Goal: Download file/media

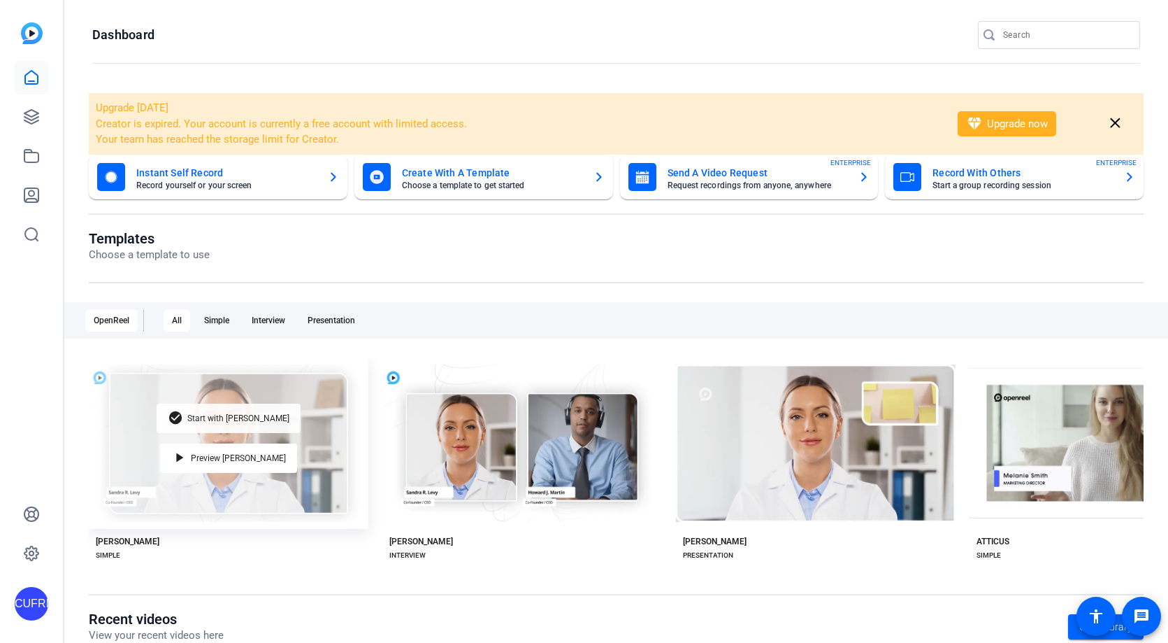
scroll to position [78, 0]
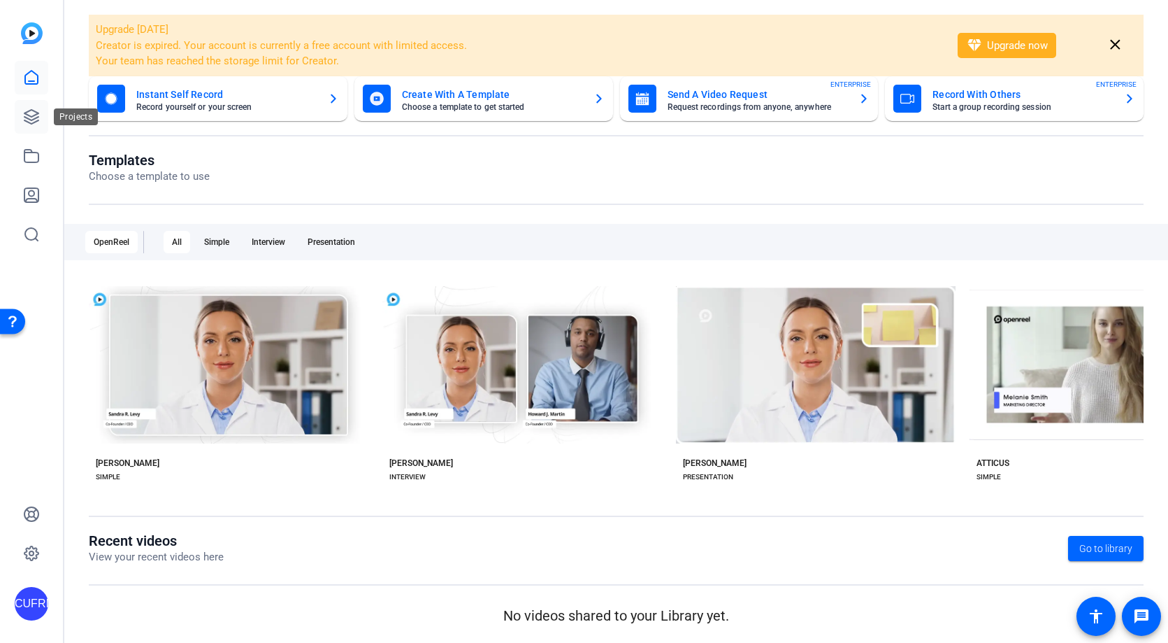
click at [30, 111] on icon at bounding box center [31, 116] width 17 height 17
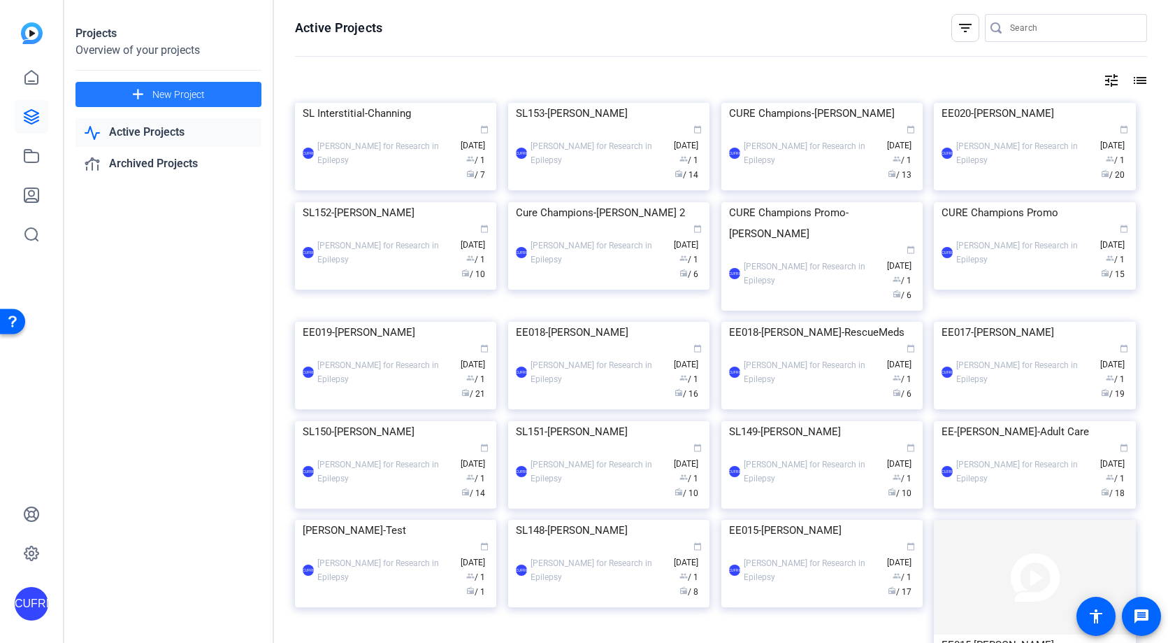
click at [202, 92] on span "New Project" at bounding box center [178, 94] width 52 height 15
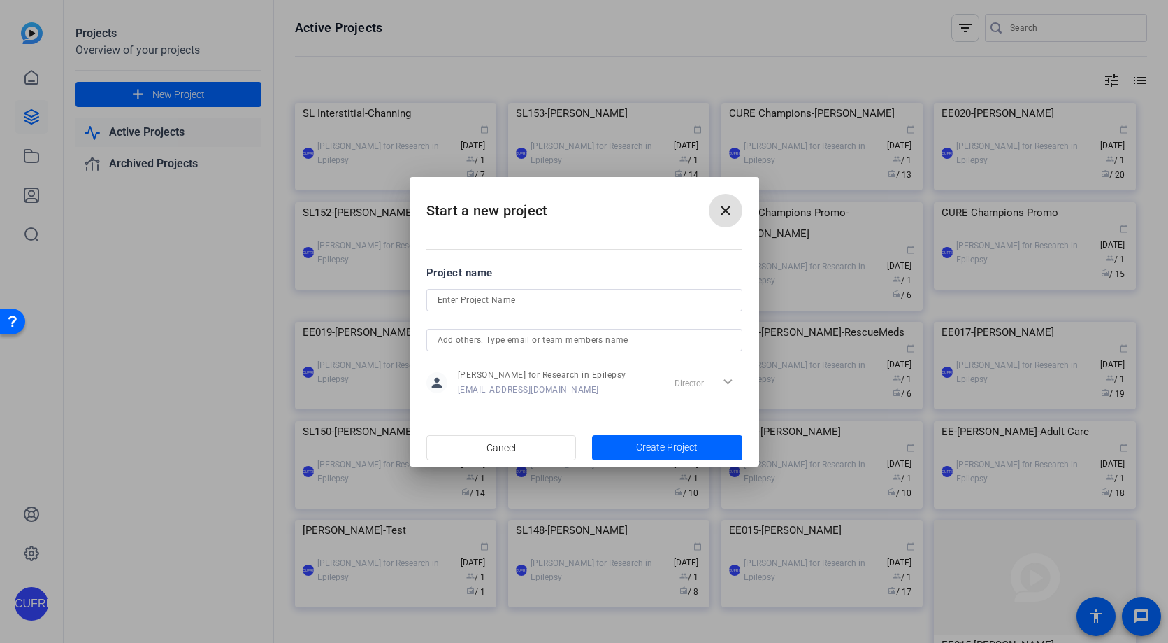
click at [452, 298] on input at bounding box center [585, 300] width 294 height 17
type input "SL Interstitial-Kiley"
click at [677, 442] on span "Create Project" at bounding box center [667, 447] width 62 height 15
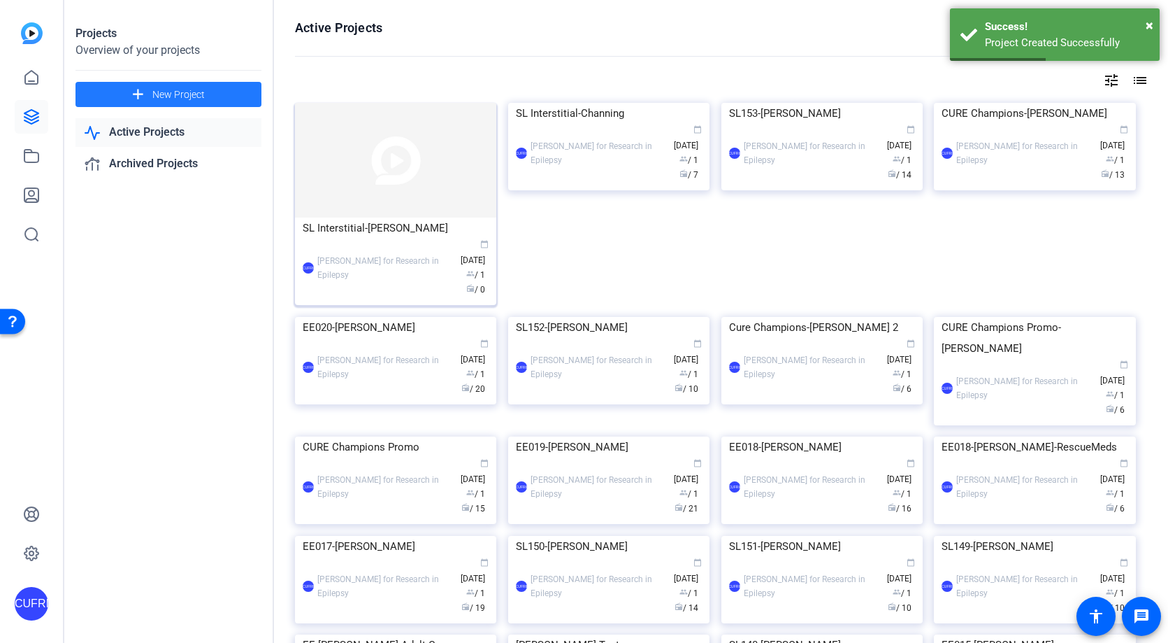
click at [383, 182] on img at bounding box center [395, 160] width 201 height 115
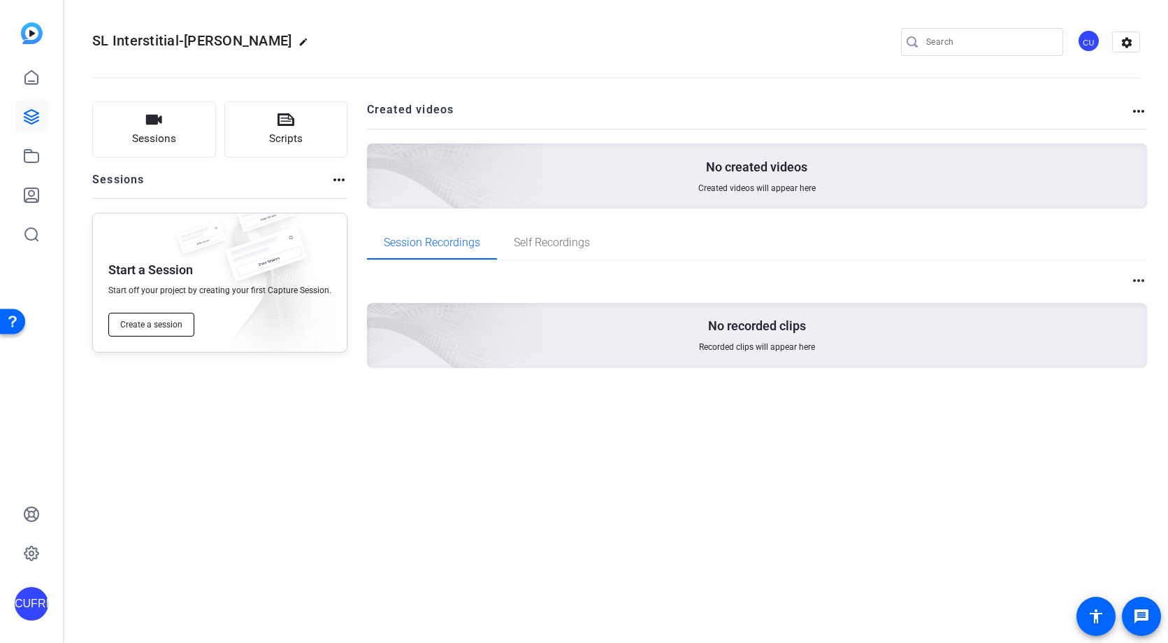
click at [173, 325] on span "Create a session" at bounding box center [151, 324] width 62 height 11
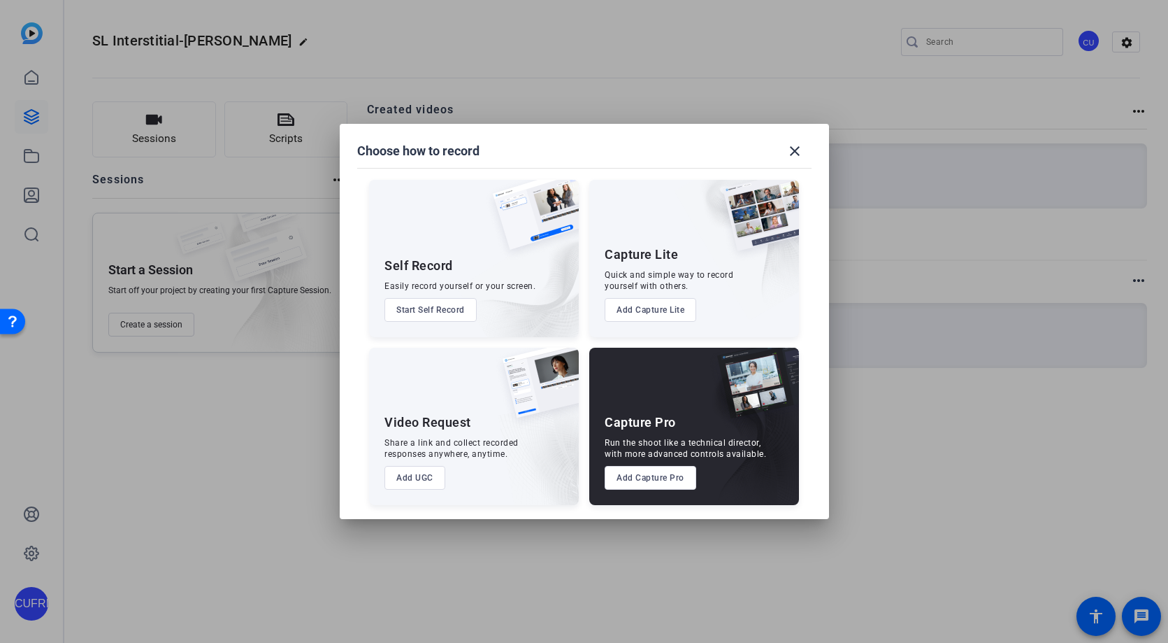
click at [652, 478] on button "Add Capture Pro" at bounding box center [651, 478] width 92 height 24
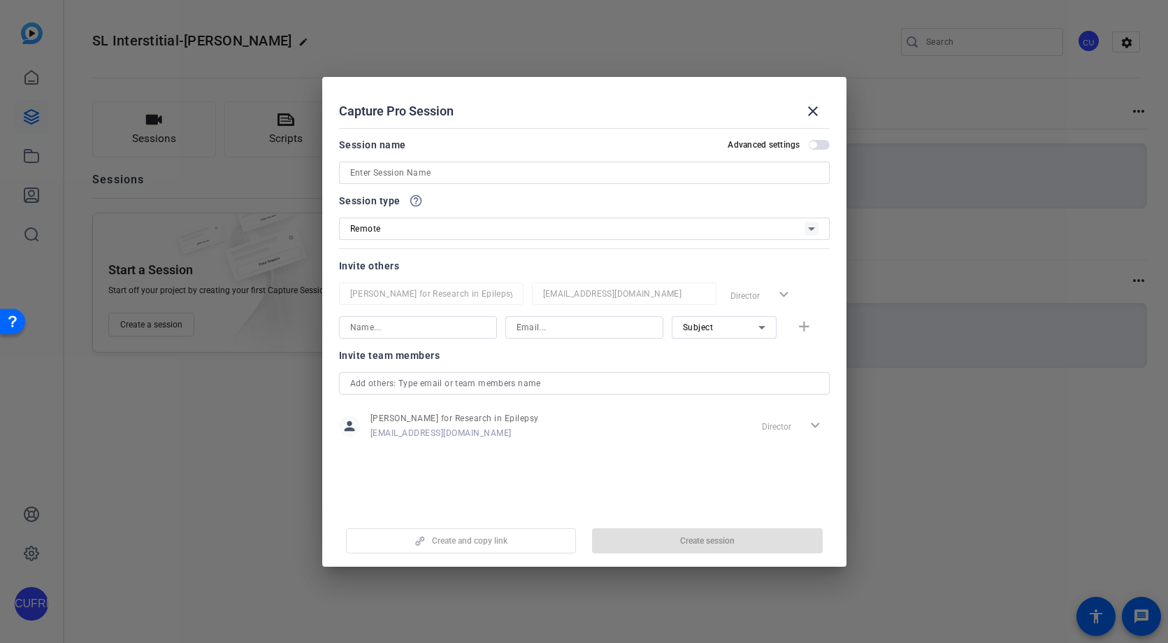
click at [422, 173] on input at bounding box center [584, 172] width 468 height 17
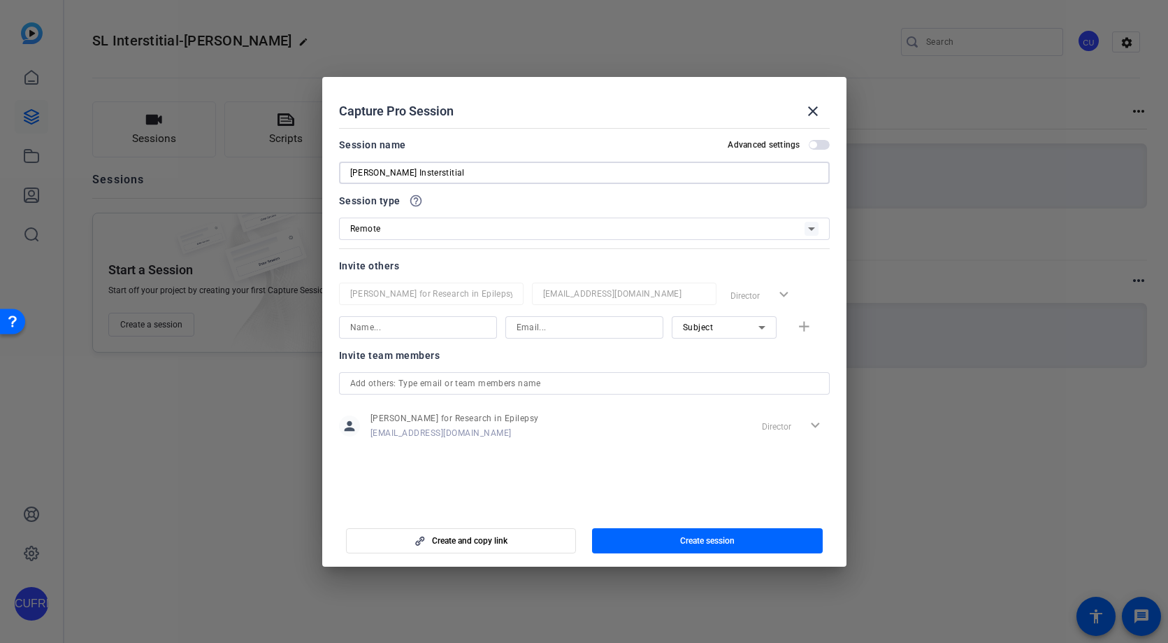
click at [384, 171] on input "Kiley Insterstitial" at bounding box center [584, 172] width 468 height 17
click at [503, 168] on input "[PERSON_NAME] Interstitial" at bounding box center [584, 172] width 468 height 17
type input "[PERSON_NAME] Interstitial"
click at [751, 542] on span "button" at bounding box center [707, 541] width 231 height 34
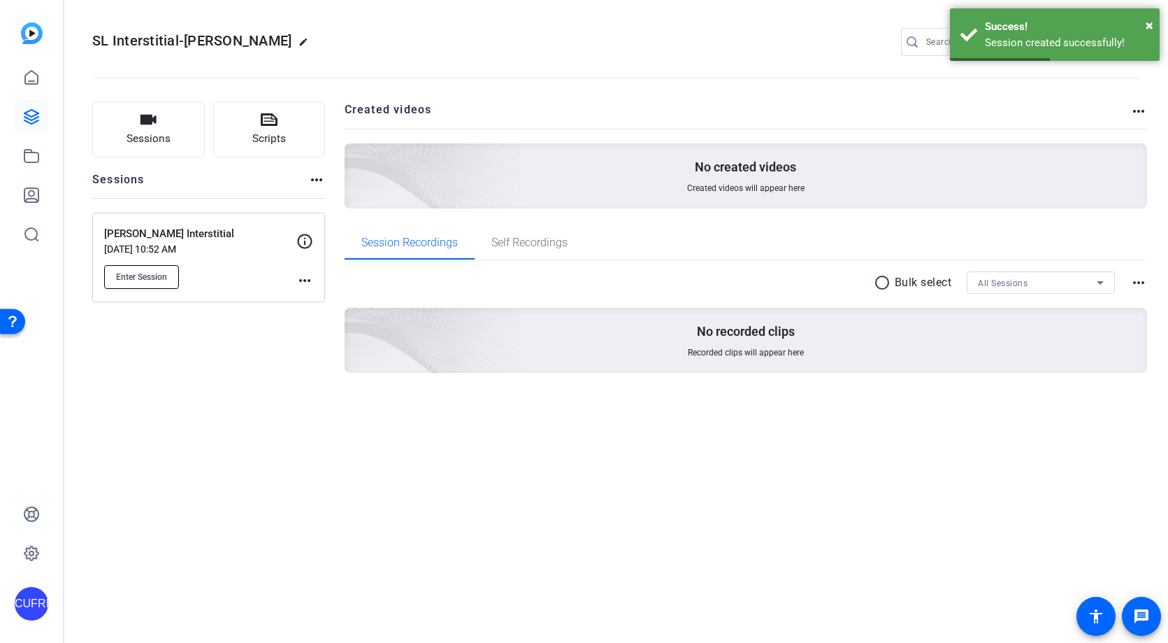
click at [147, 269] on button "Enter Session" at bounding box center [141, 277] width 75 height 24
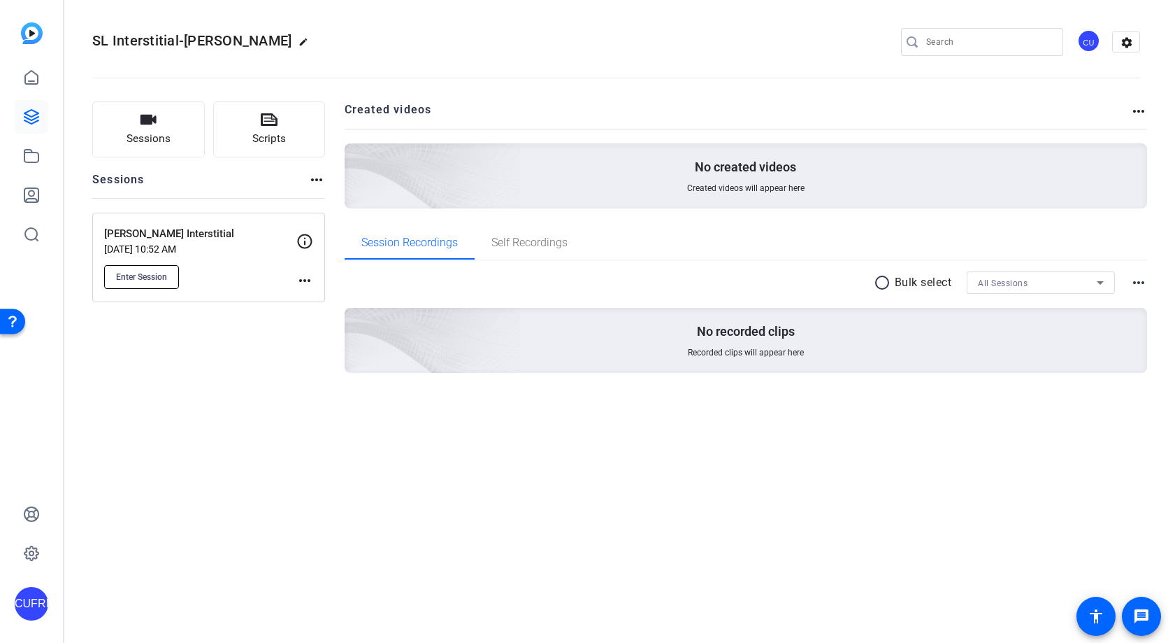
click at [165, 273] on span "Enter Session" at bounding box center [141, 276] width 51 height 11
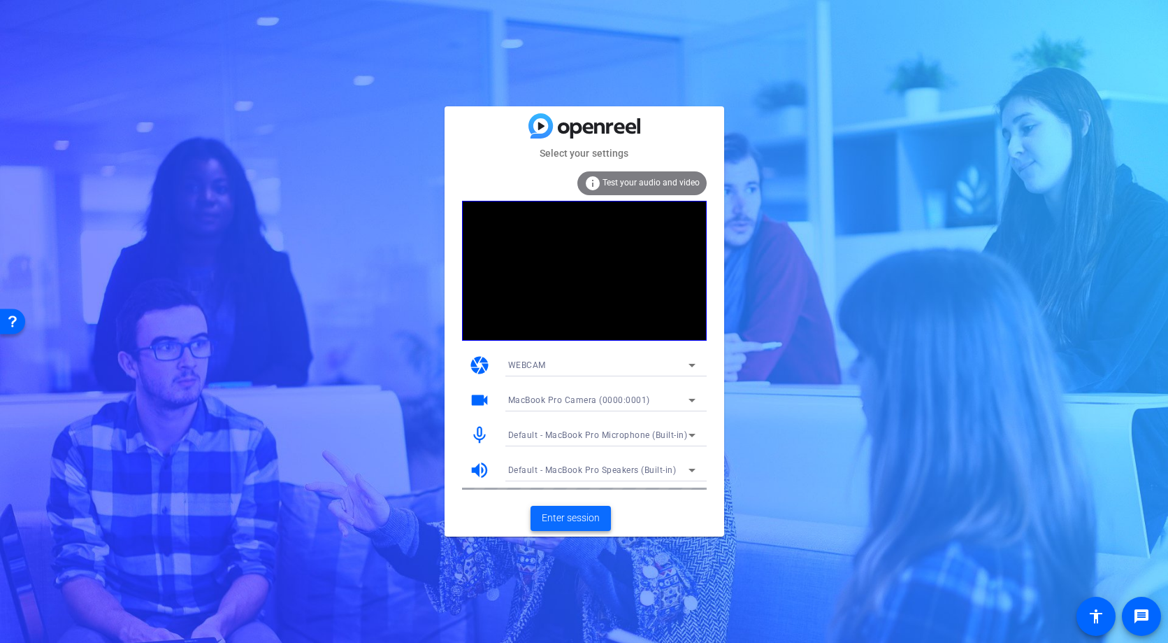
click at [586, 511] on span "Enter session" at bounding box center [571, 517] width 58 height 15
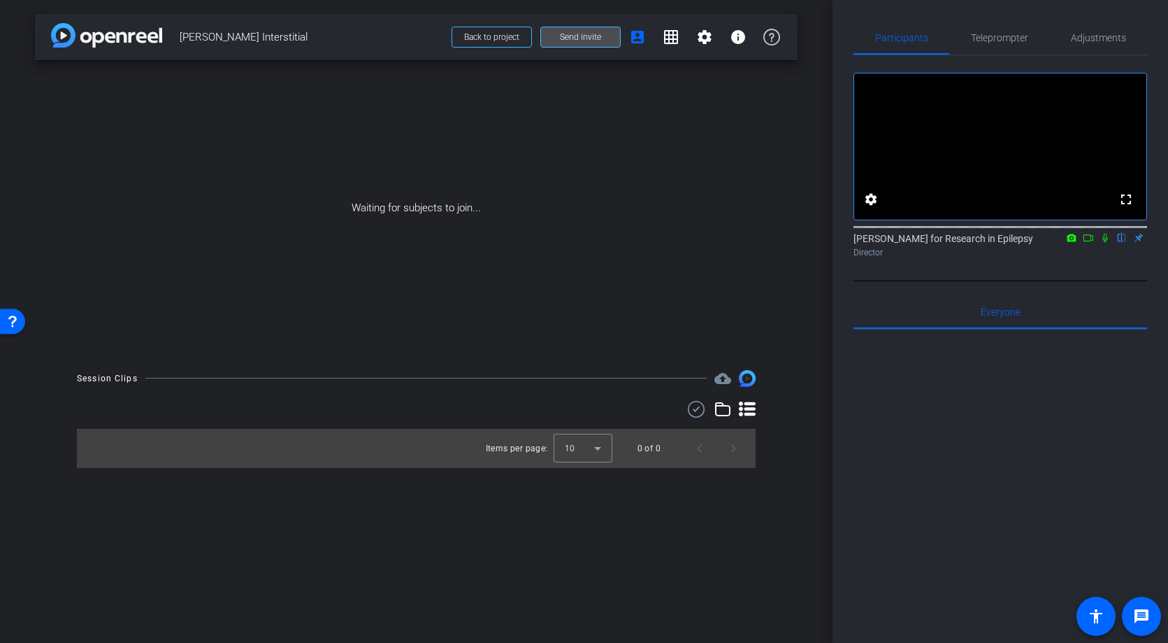
click at [585, 38] on span "Send invite" at bounding box center [580, 36] width 41 height 11
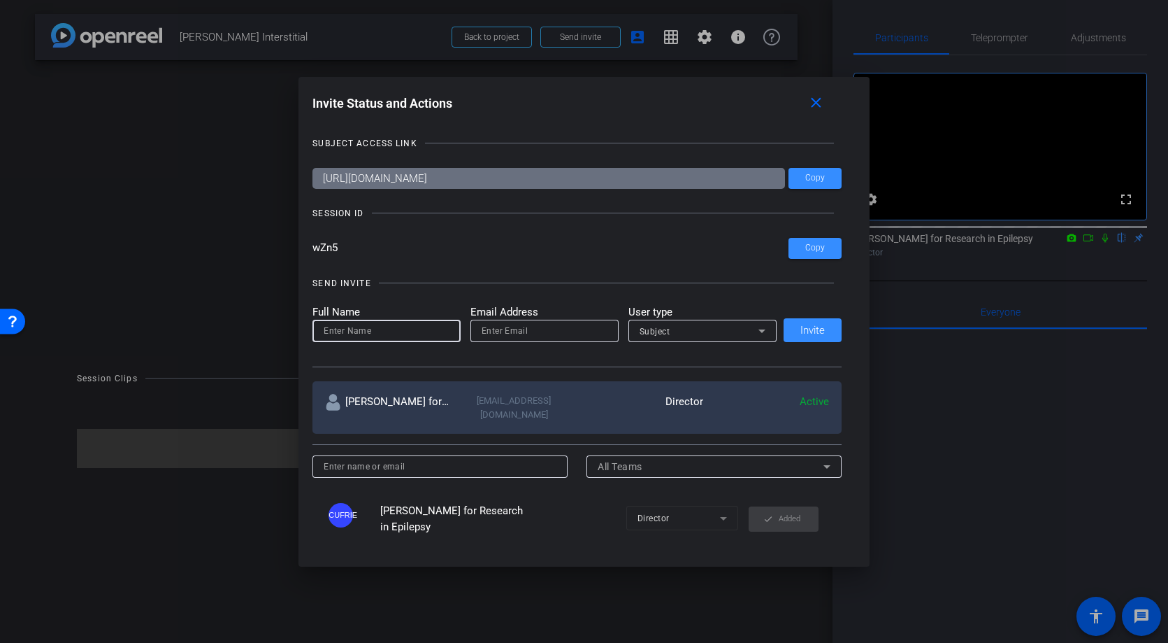
click at [361, 336] on input at bounding box center [387, 330] width 126 height 17
type input "Kiley"
paste input "Kiley.Flowers@cureepilepsy.org"
type input "Kiley.Flowers@cureepilepsy.org"
click at [393, 334] on input "Kiley" at bounding box center [387, 330] width 126 height 17
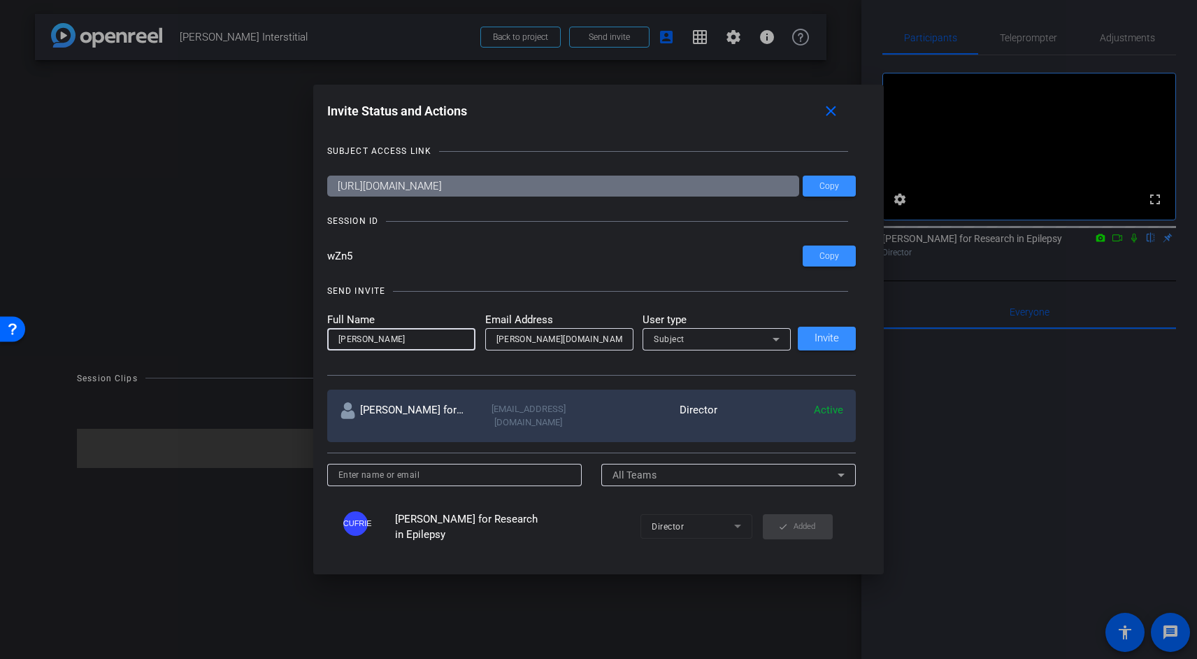
type input "[PERSON_NAME]"
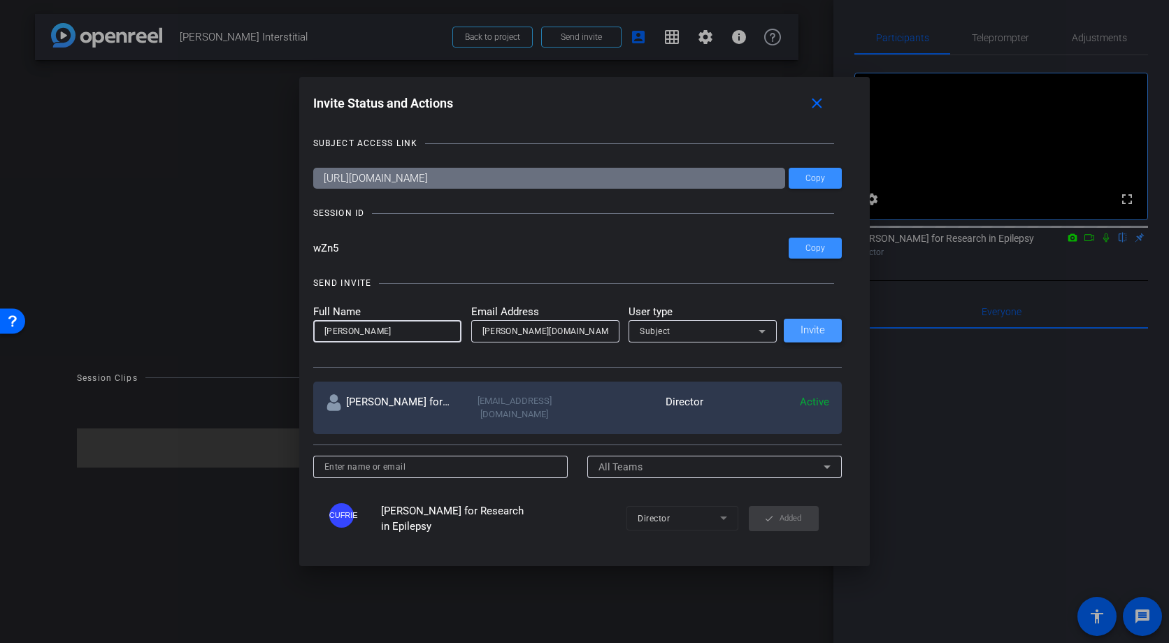
click at [824, 327] on span "Invite" at bounding box center [813, 330] width 24 height 10
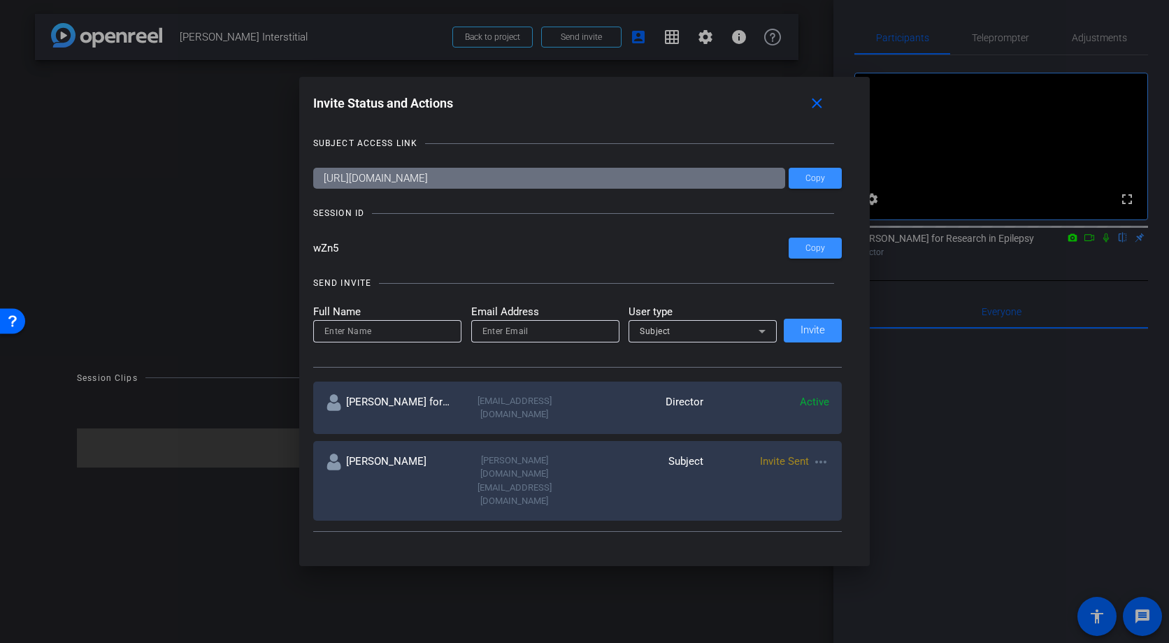
click at [0, 0] on div at bounding box center [0, 0] width 0 height 0
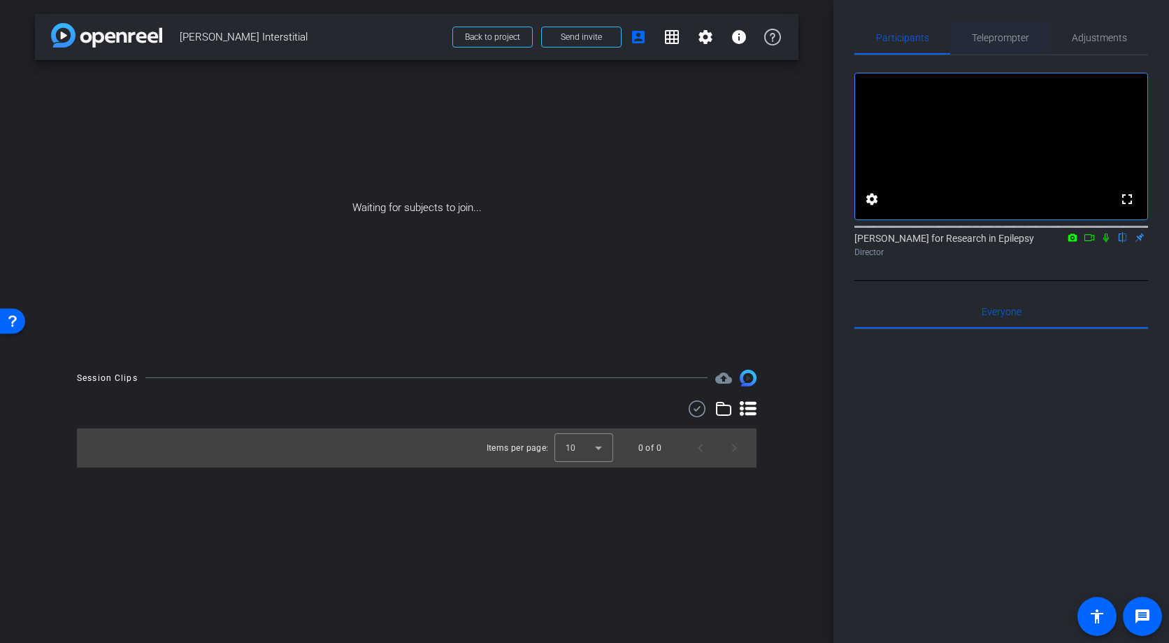
click at [991, 37] on span "Teleprompter" at bounding box center [1000, 38] width 57 height 10
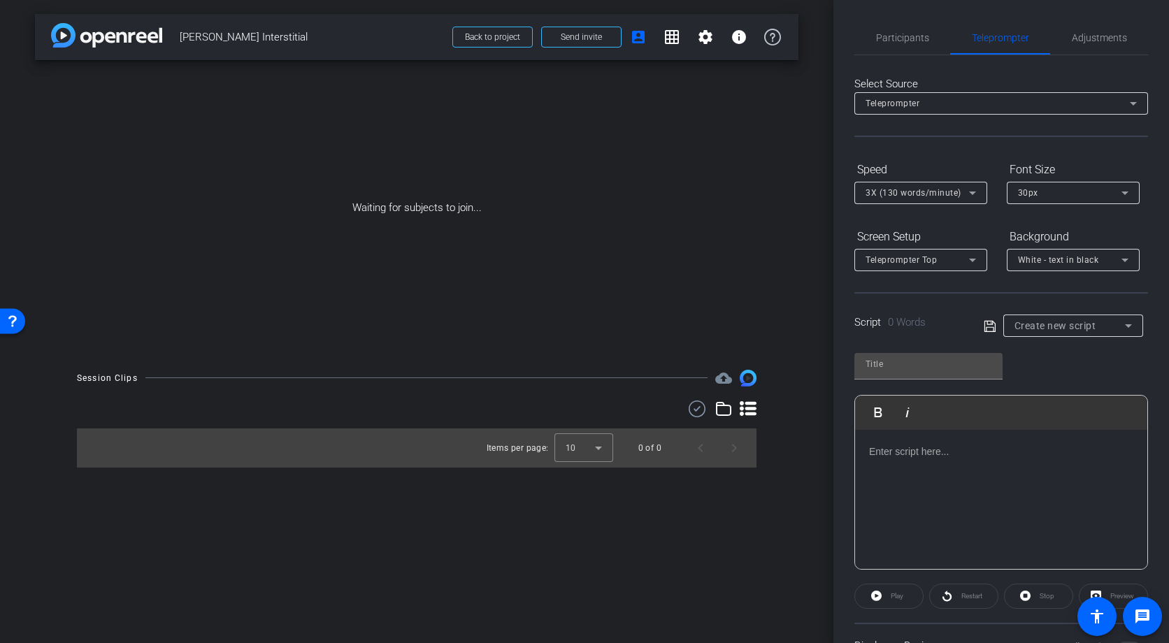
click at [904, 457] on p at bounding box center [1001, 451] width 264 height 15
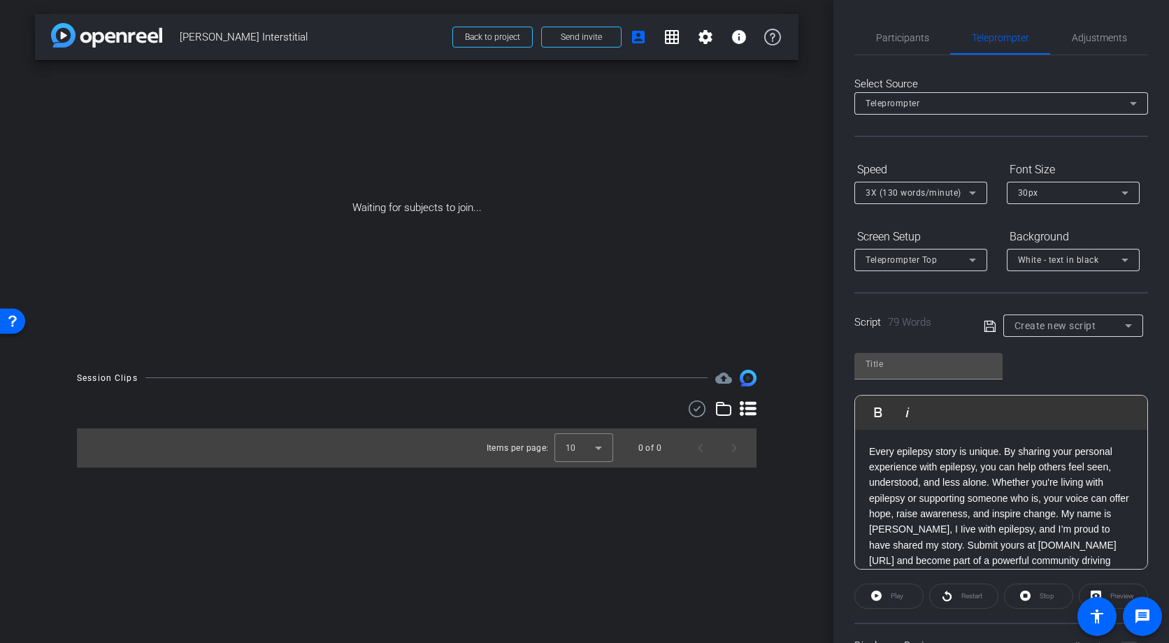
scroll to position [15, 0]
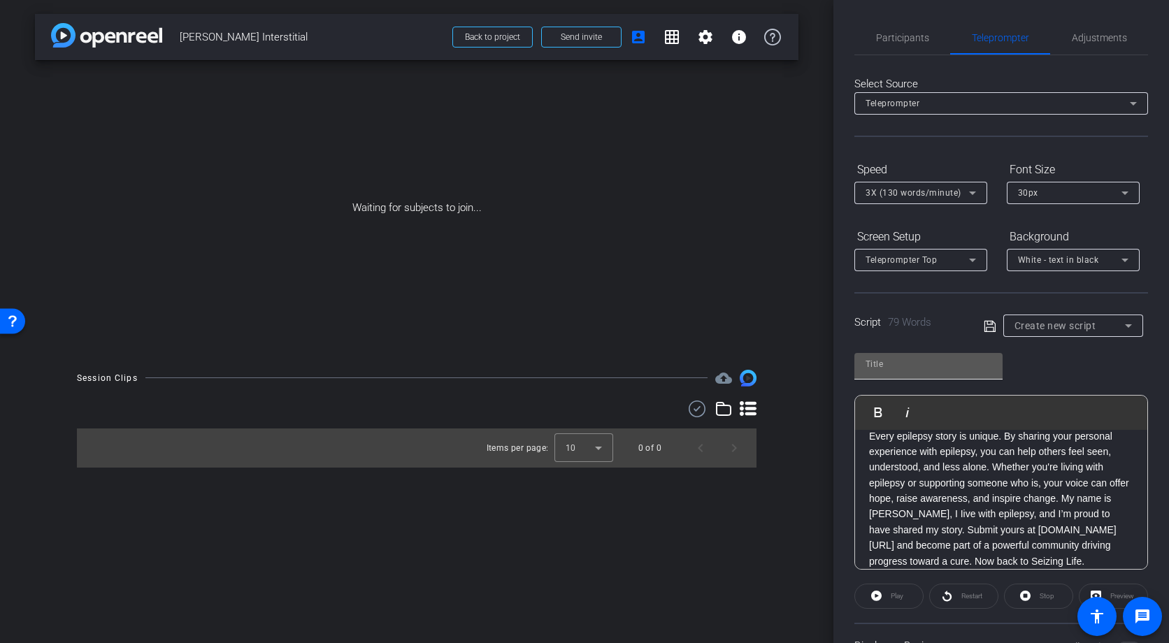
click at [910, 359] on input "text" at bounding box center [929, 364] width 126 height 17
click at [896, 361] on input "text" at bounding box center [929, 364] width 126 height 17
type input "[PERSON_NAME] Interstitial"
click at [993, 322] on icon at bounding box center [990, 326] width 13 height 17
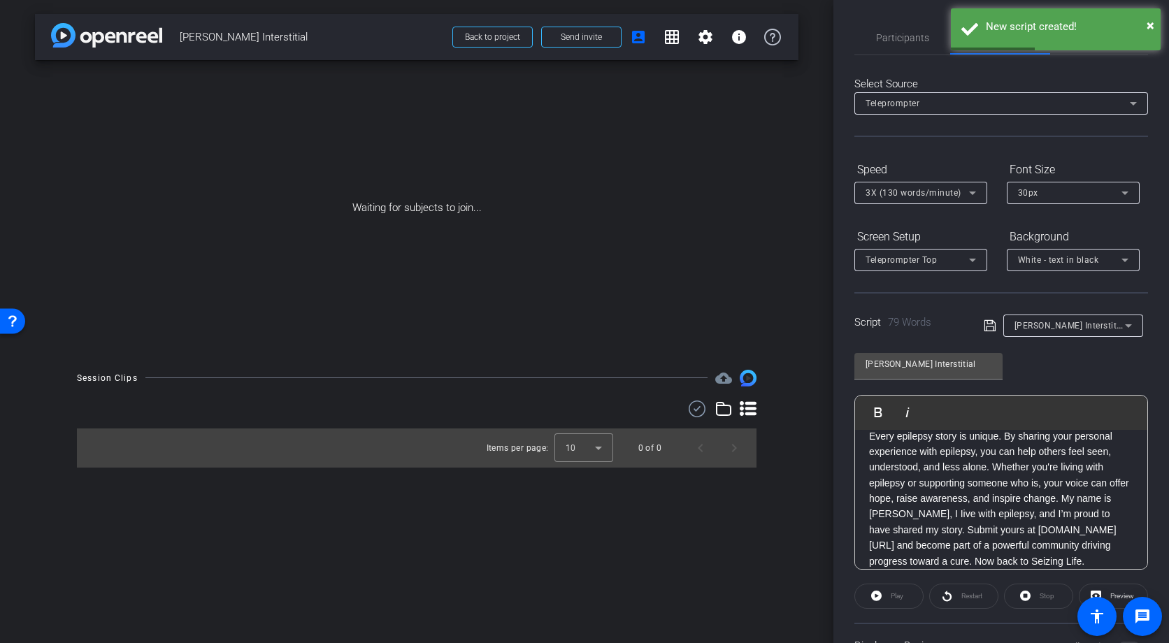
scroll to position [0, 0]
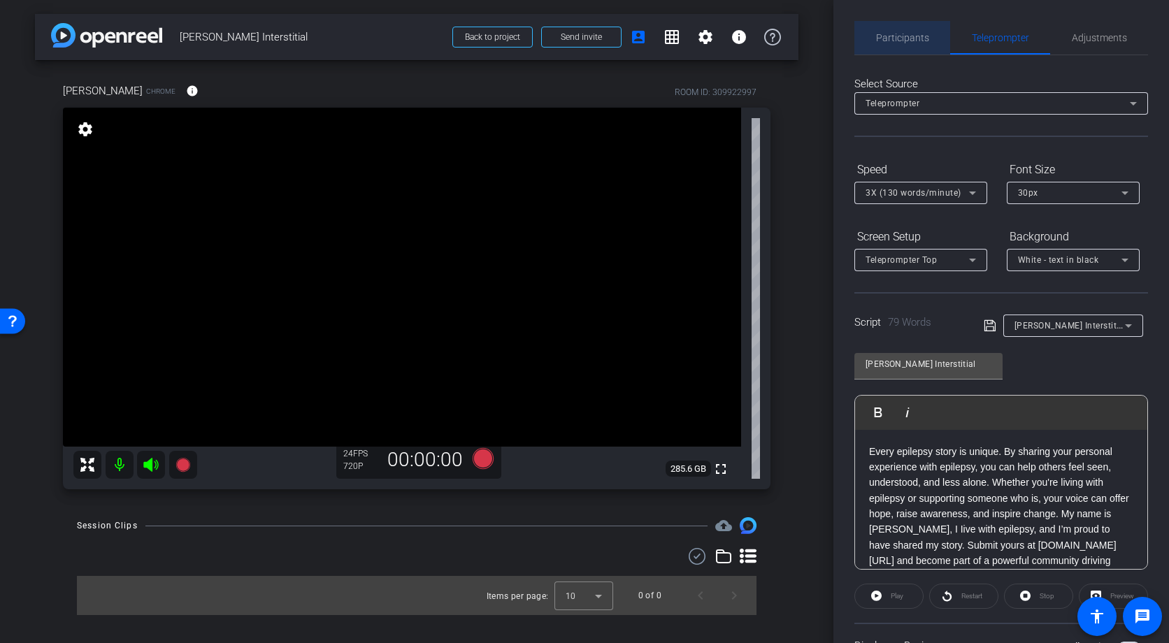
click at [915, 37] on span "Participants" at bounding box center [902, 38] width 53 height 10
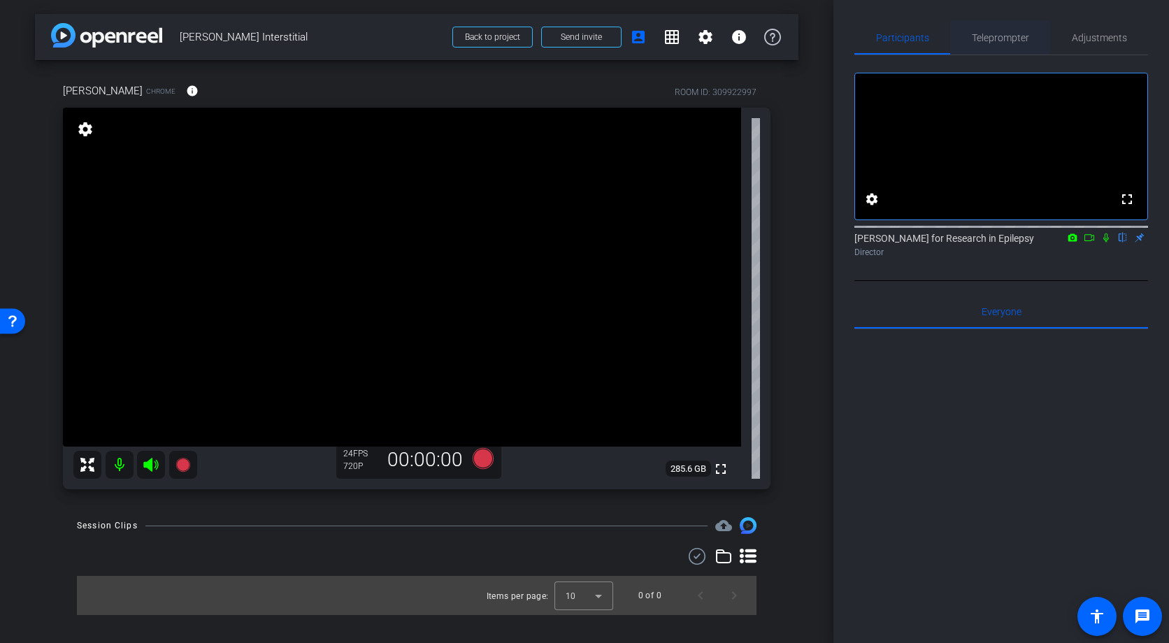
click at [970, 36] on div "Teleprompter" at bounding box center [1000, 38] width 100 height 34
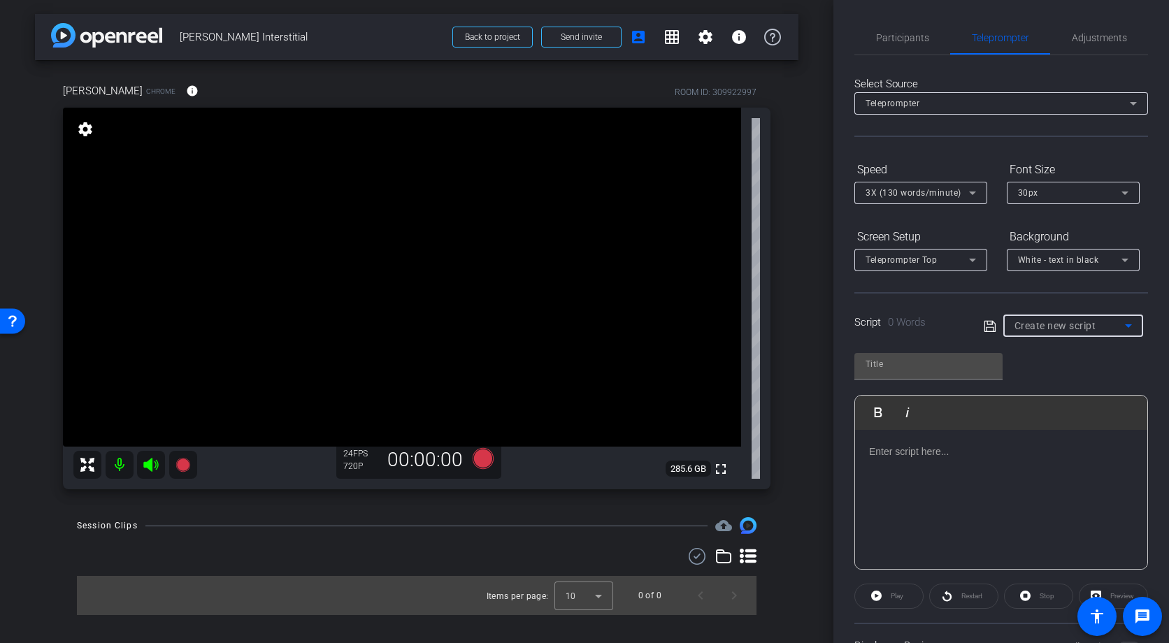
click at [1130, 327] on icon at bounding box center [1128, 325] width 17 height 17
click at [1075, 378] on span "[PERSON_NAME] Interstitial" at bounding box center [1073, 376] width 116 height 17
type input "[PERSON_NAME] Interstitial"
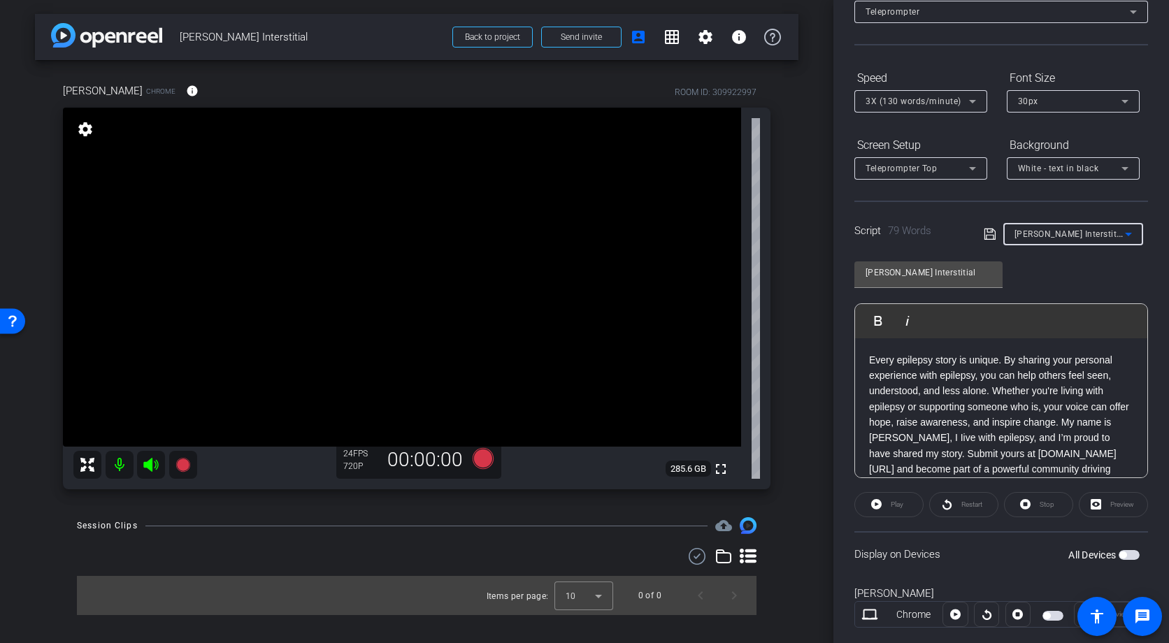
scroll to position [121, 0]
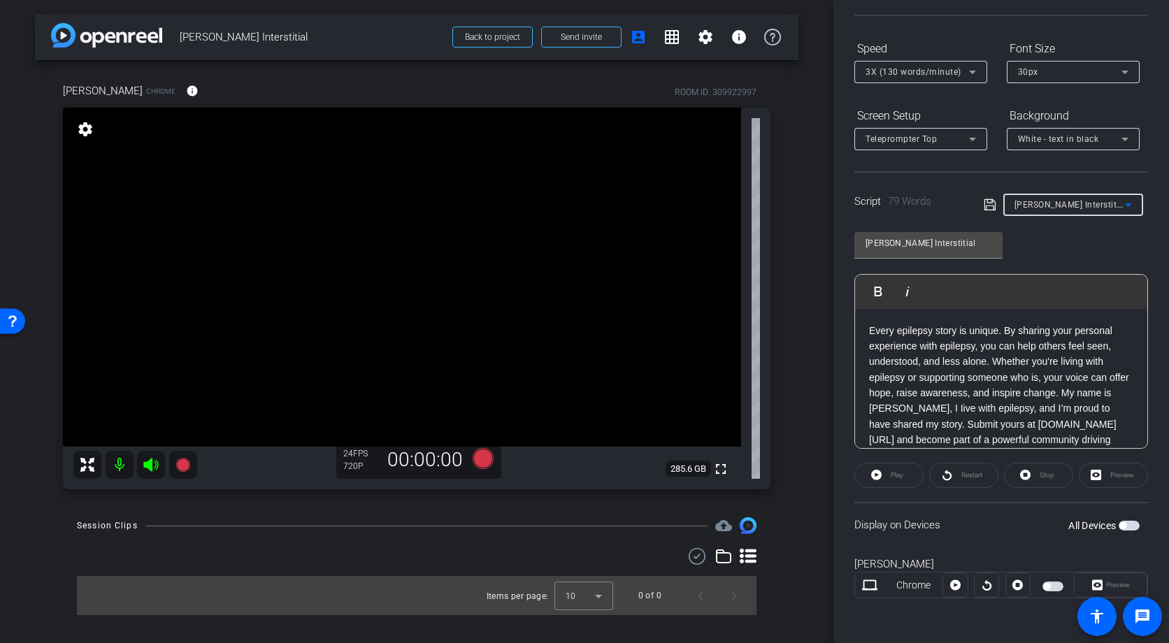
click at [1061, 585] on span "button" at bounding box center [1053, 587] width 21 height 10
click at [972, 134] on icon at bounding box center [972, 139] width 17 height 17
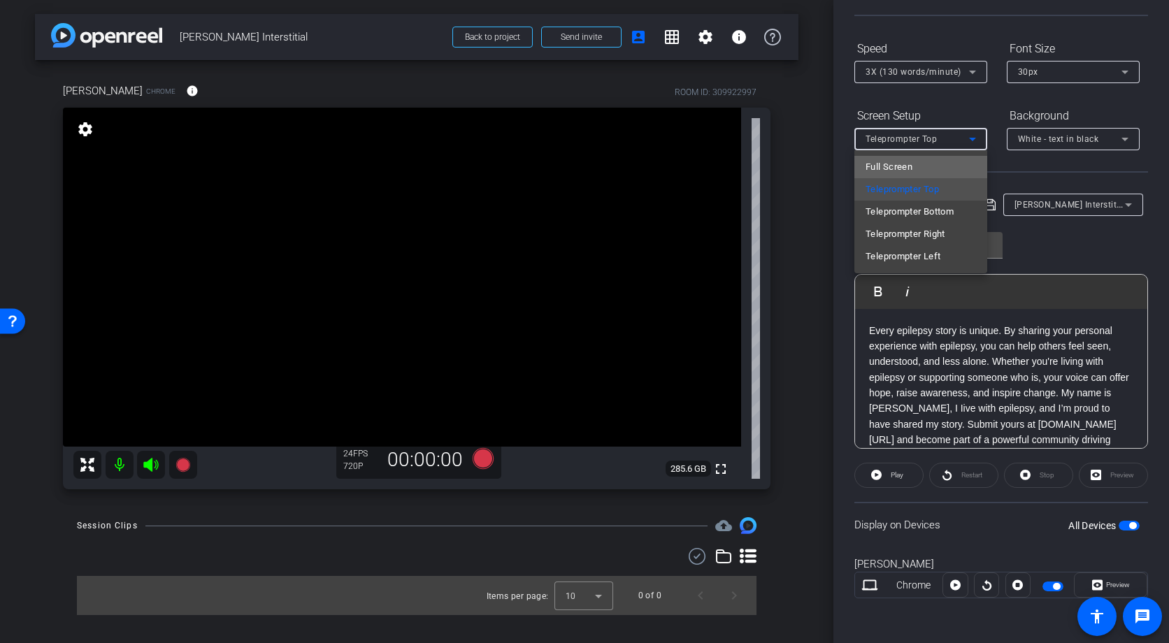
click at [901, 170] on span "Full Screen" at bounding box center [889, 167] width 47 height 17
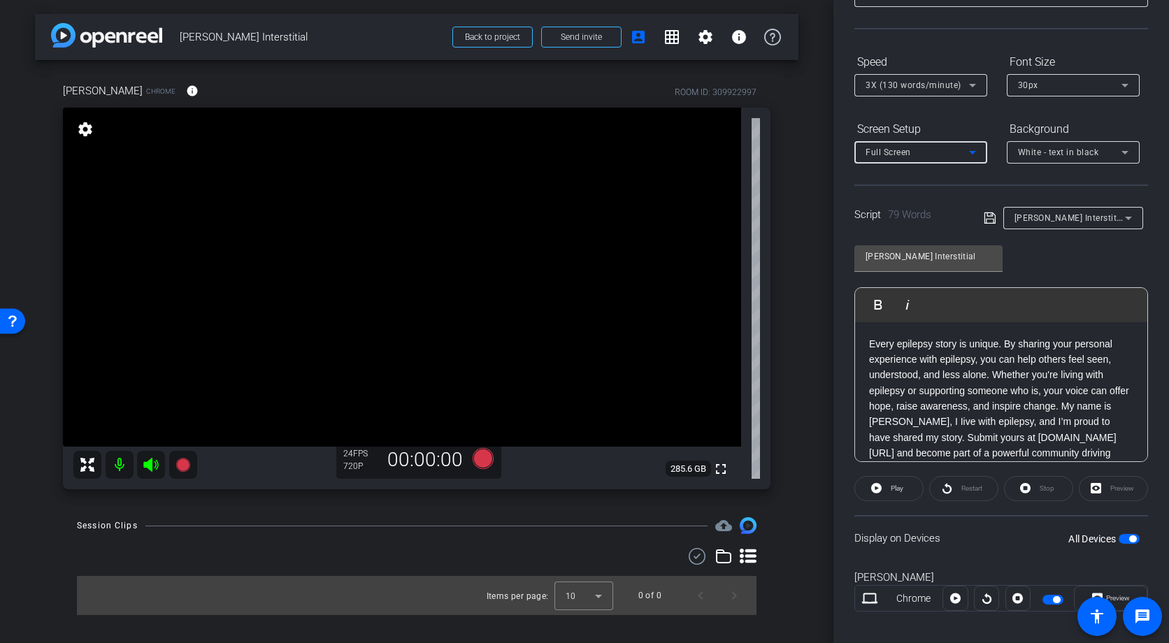
scroll to position [0, 0]
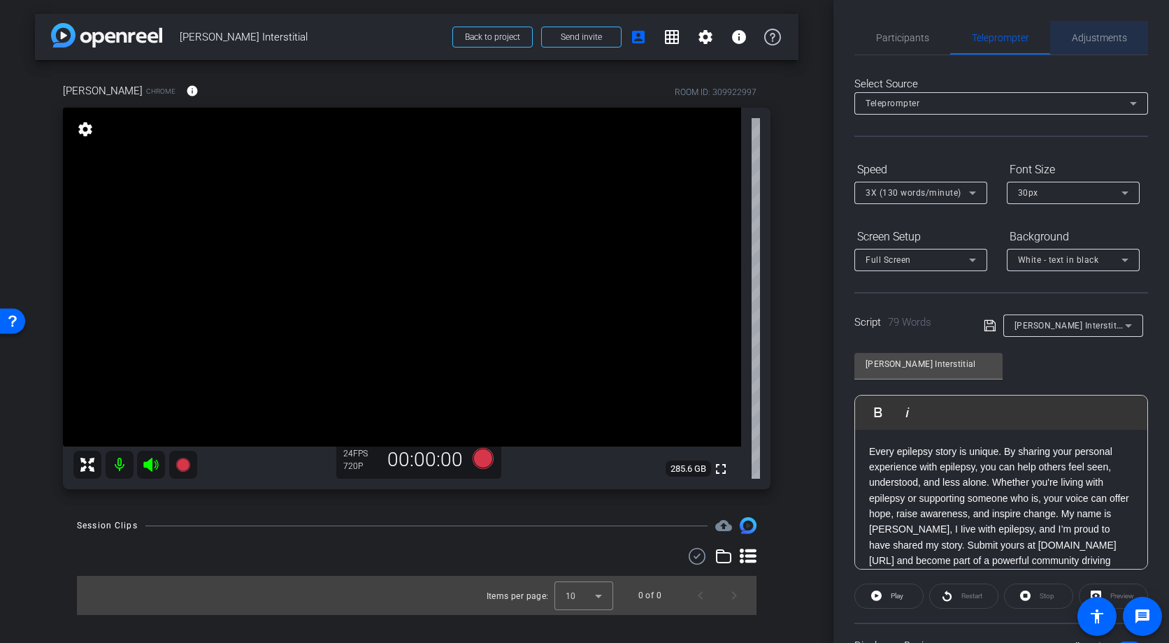
click at [1102, 39] on span "Adjustments" at bounding box center [1099, 38] width 55 height 10
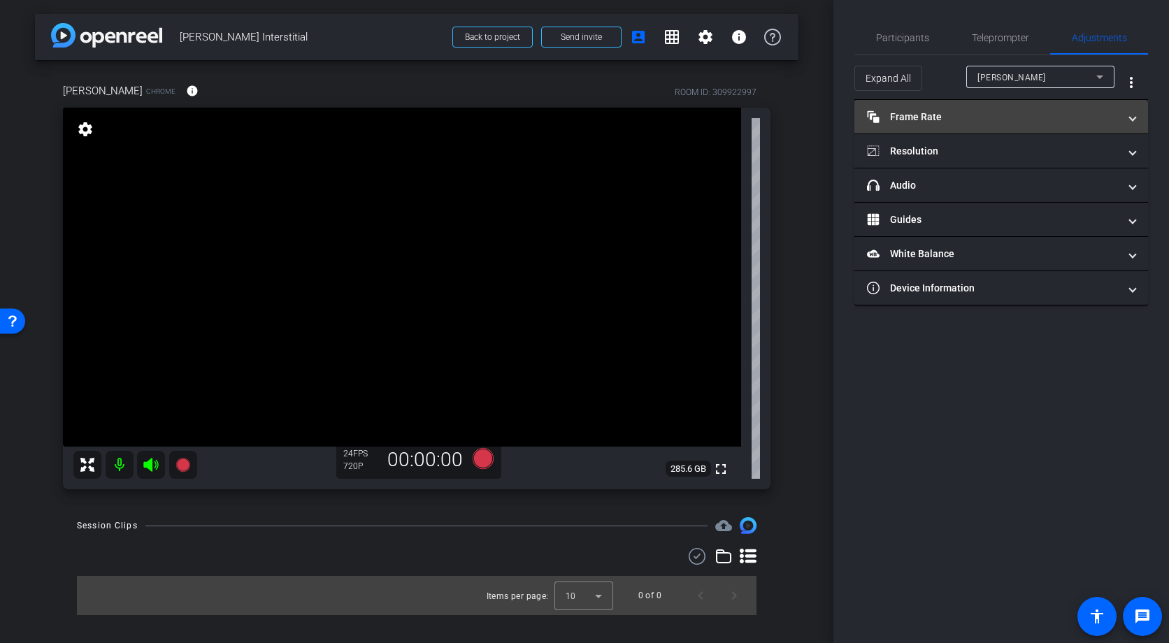
click at [1133, 120] on span at bounding box center [1133, 117] width 6 height 15
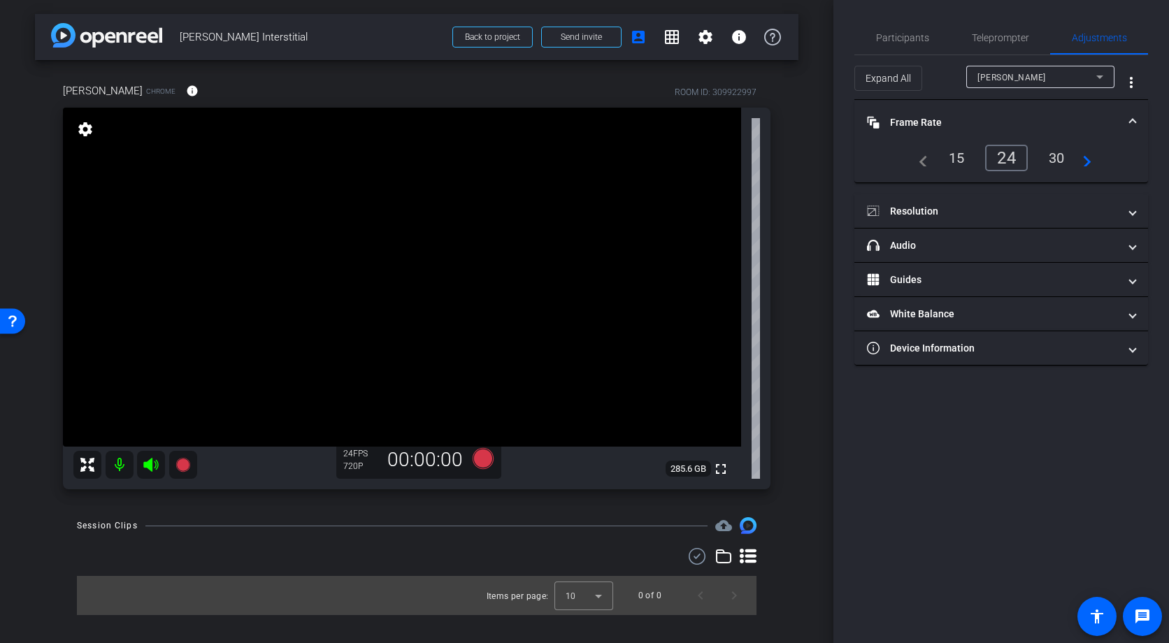
click at [1133, 120] on span at bounding box center [1133, 122] width 6 height 15
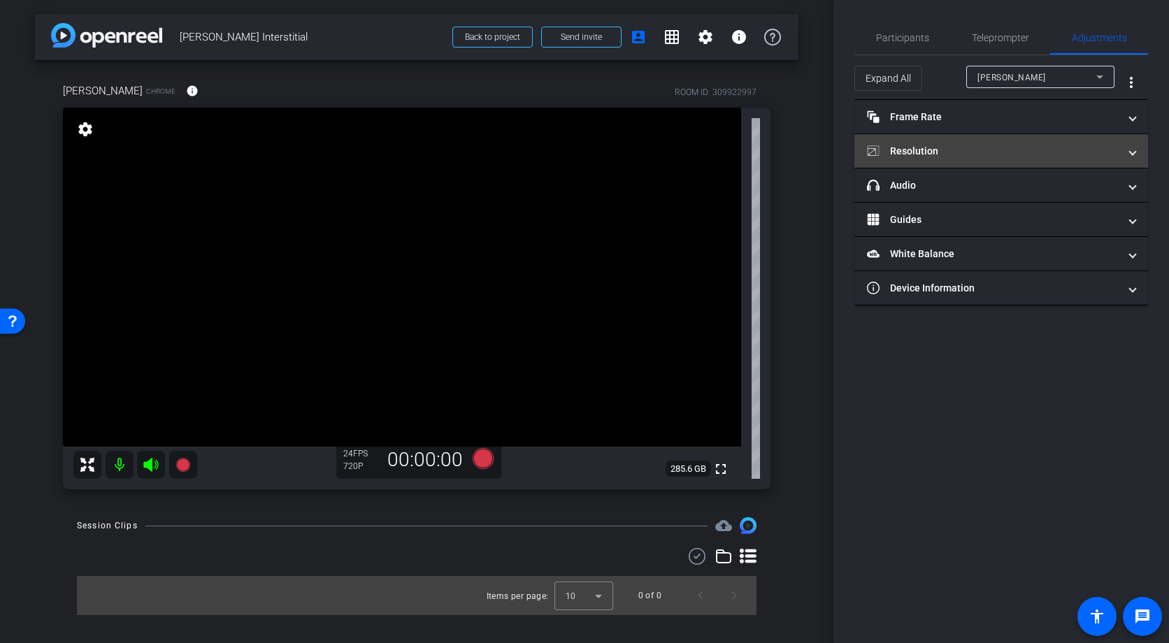
click at [1133, 150] on span at bounding box center [1133, 151] width 6 height 15
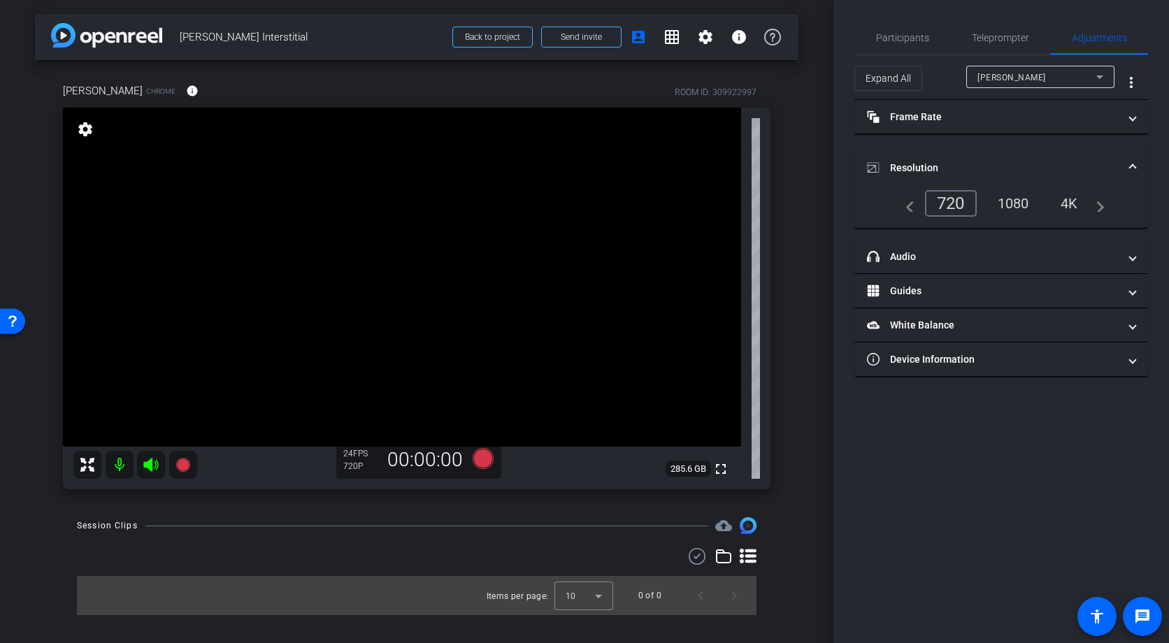
click at [1020, 206] on div "1080" at bounding box center [1013, 204] width 52 height 24
click at [1131, 166] on span at bounding box center [1133, 168] width 6 height 15
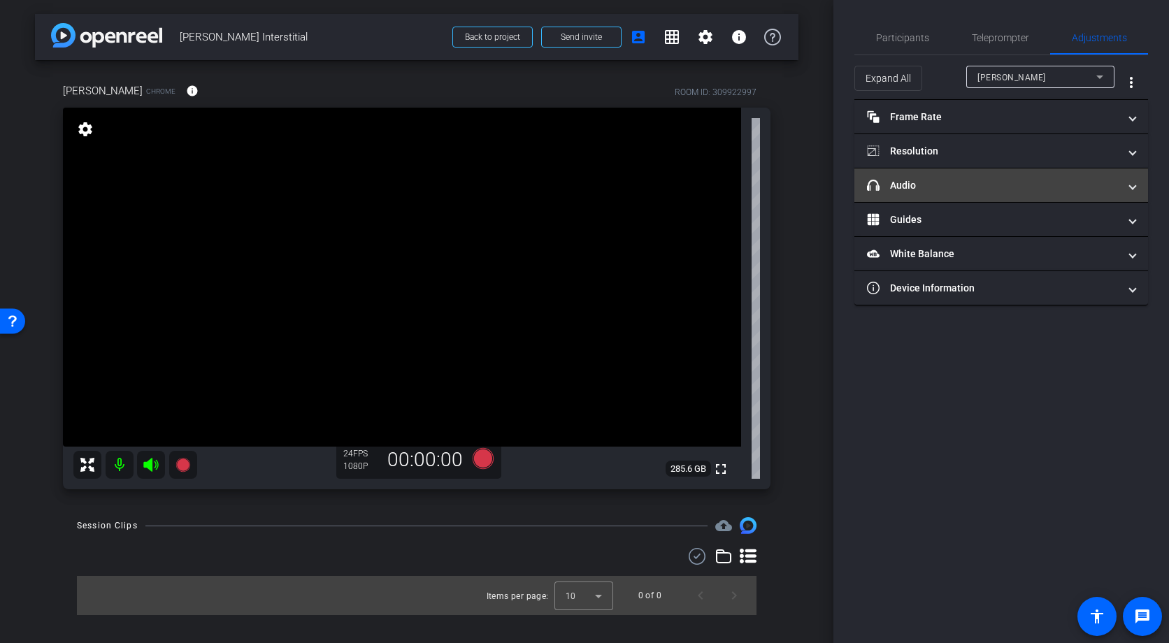
click at [1133, 185] on span at bounding box center [1133, 185] width 6 height 15
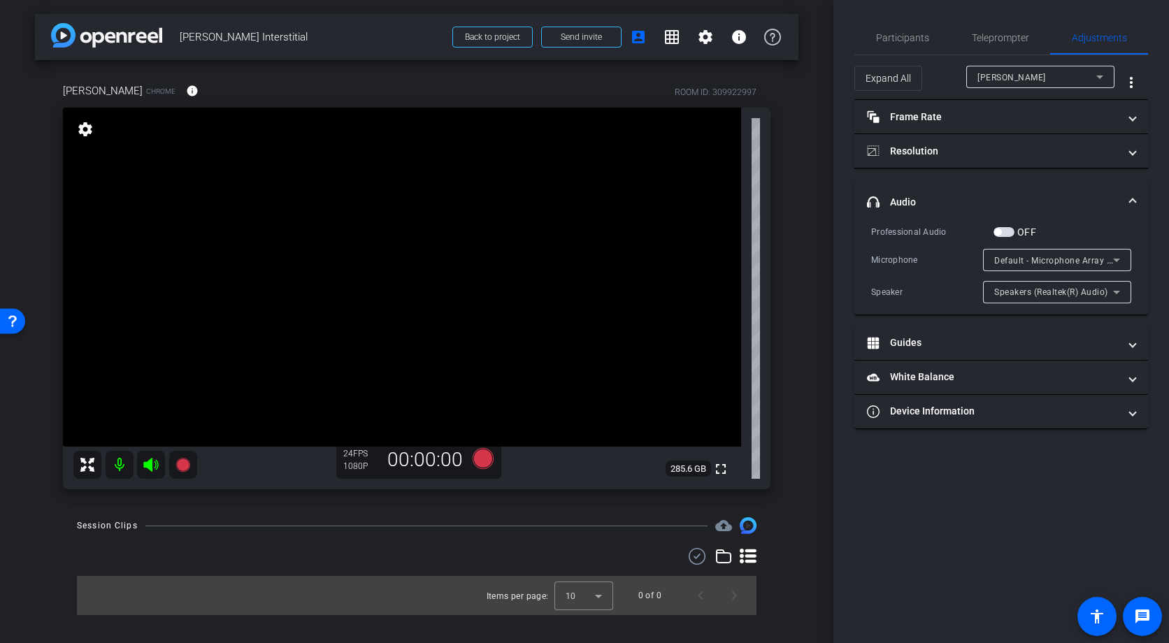
click at [1133, 185] on mat-expansion-panel-header "headphone icon Audio" at bounding box center [1001, 202] width 294 height 45
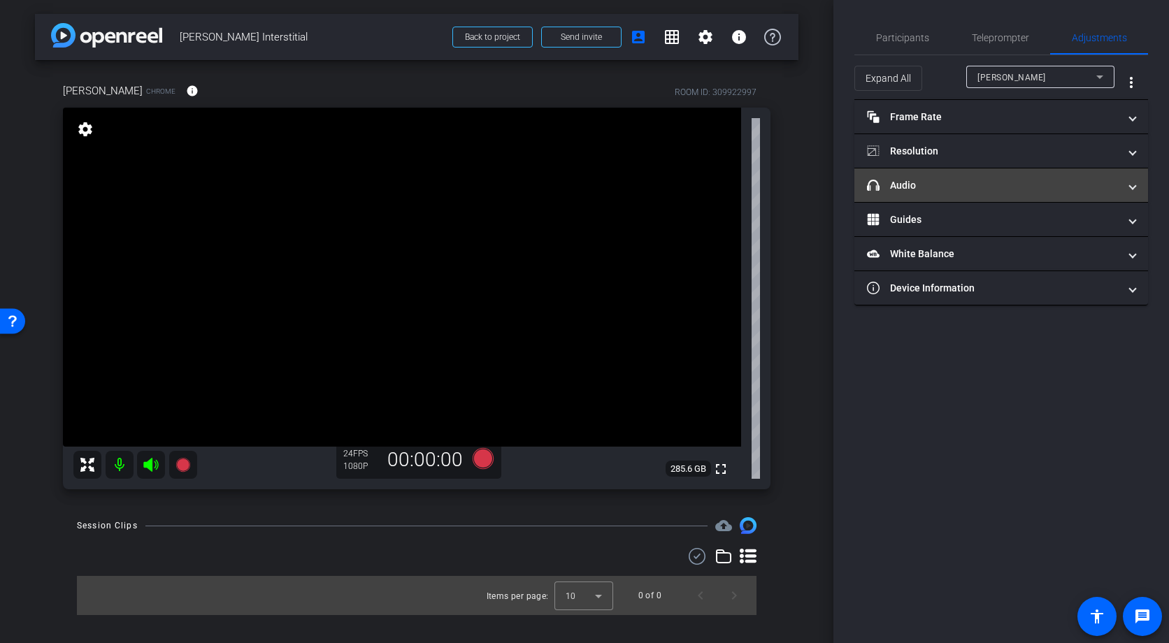
click at [1133, 185] on span at bounding box center [1133, 185] width 6 height 15
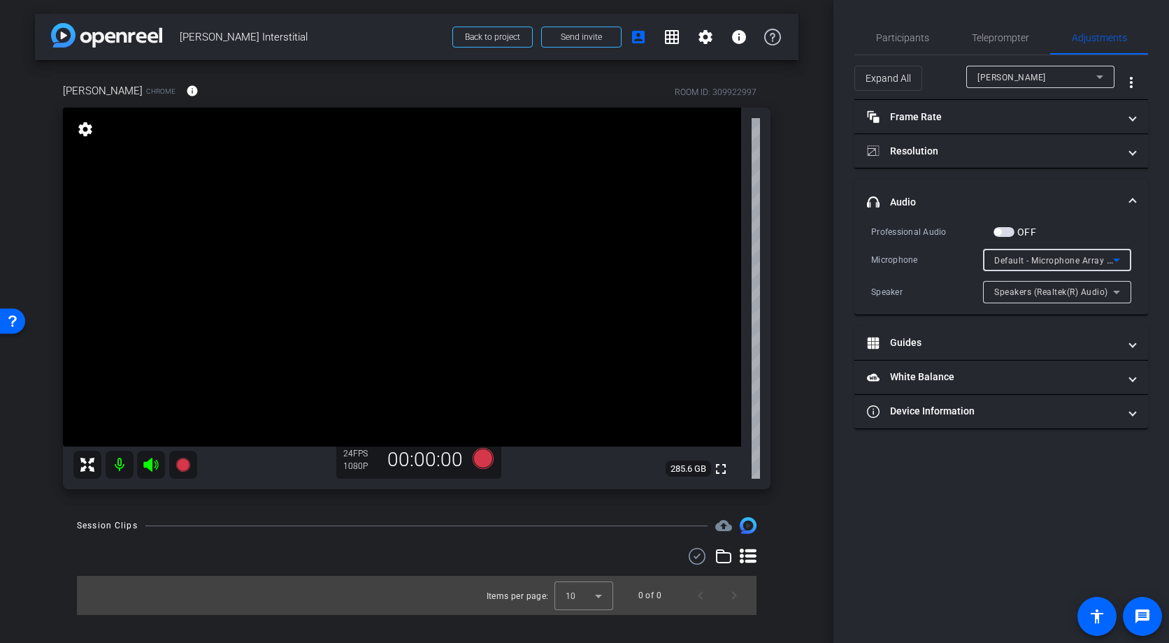
click at [1122, 261] on icon at bounding box center [1116, 260] width 17 height 17
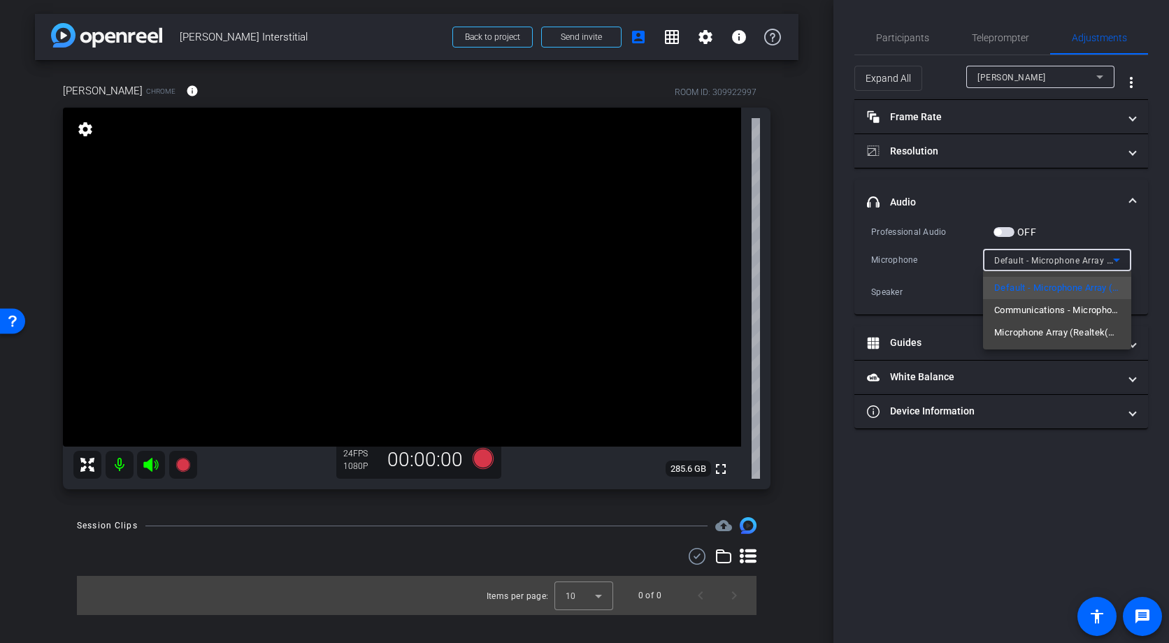
click at [1122, 261] on div at bounding box center [584, 321] width 1169 height 643
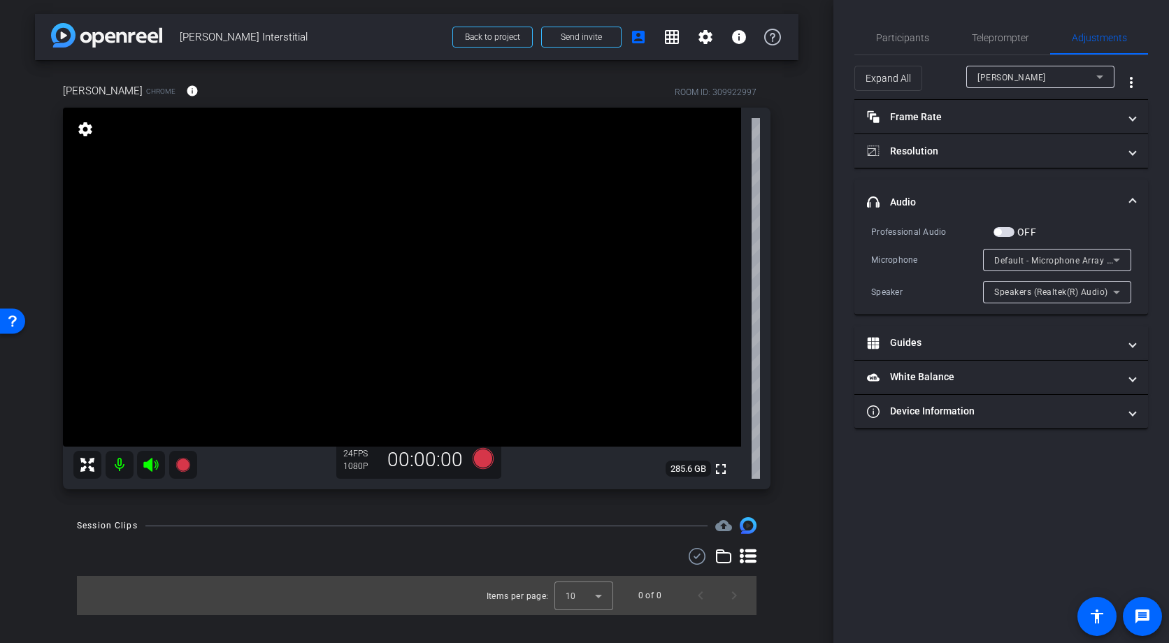
click at [1132, 201] on span at bounding box center [1133, 202] width 6 height 15
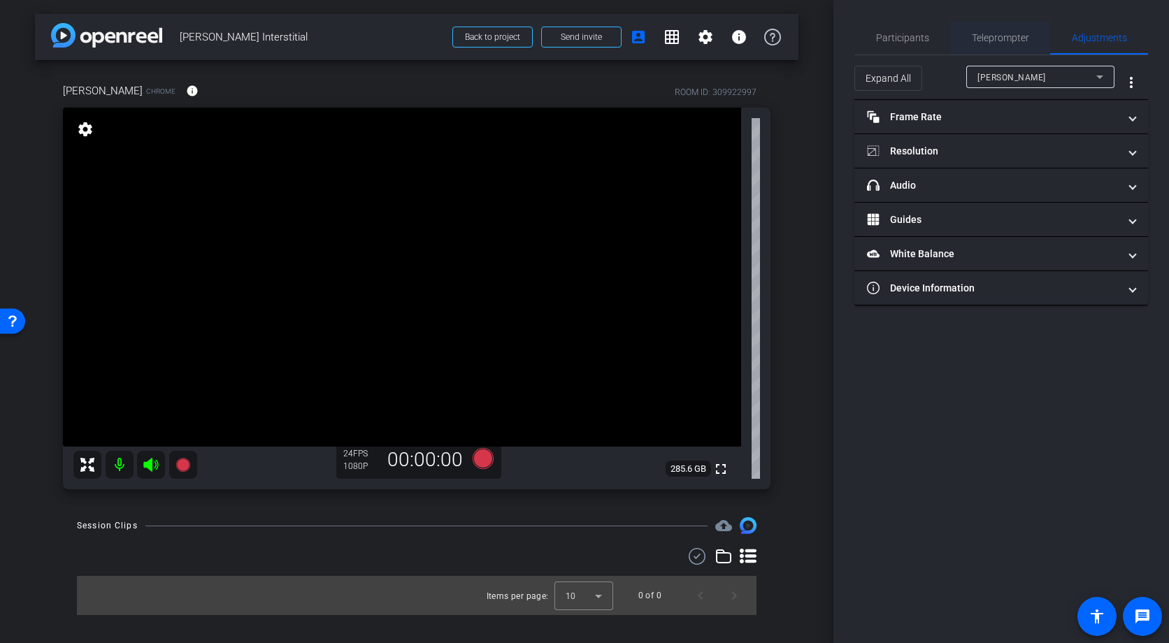
click at [987, 43] on span "Teleprompter" at bounding box center [1000, 38] width 57 height 10
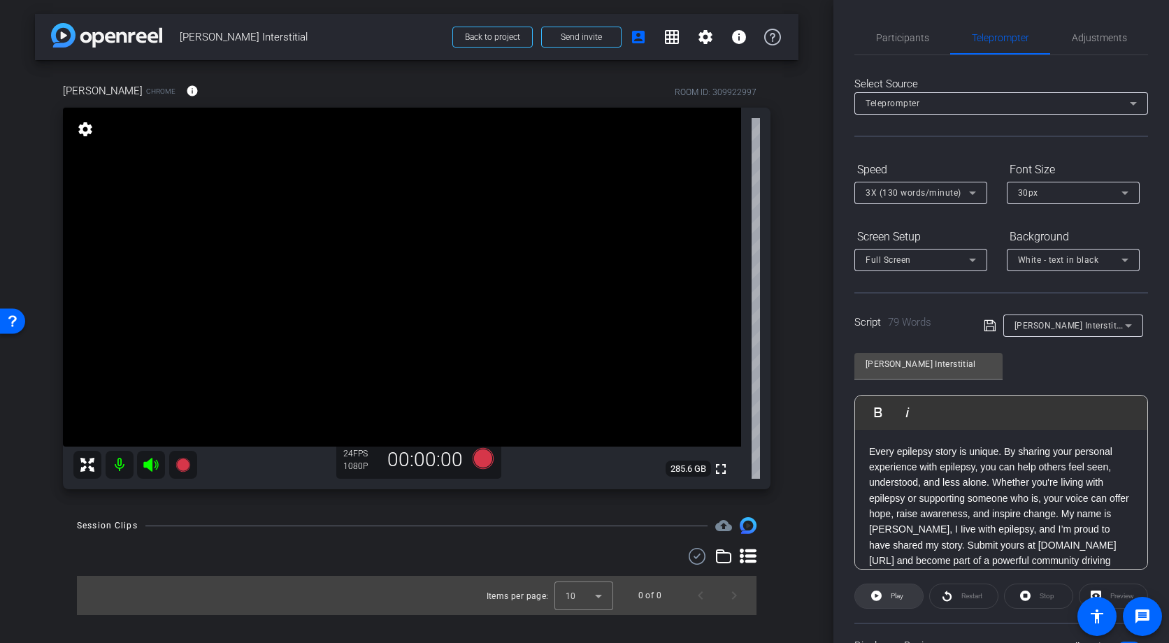
click at [897, 595] on span "Play" at bounding box center [897, 596] width 13 height 8
click at [965, 601] on span "Restart" at bounding box center [970, 597] width 24 height 20
click at [485, 457] on icon at bounding box center [483, 458] width 21 height 21
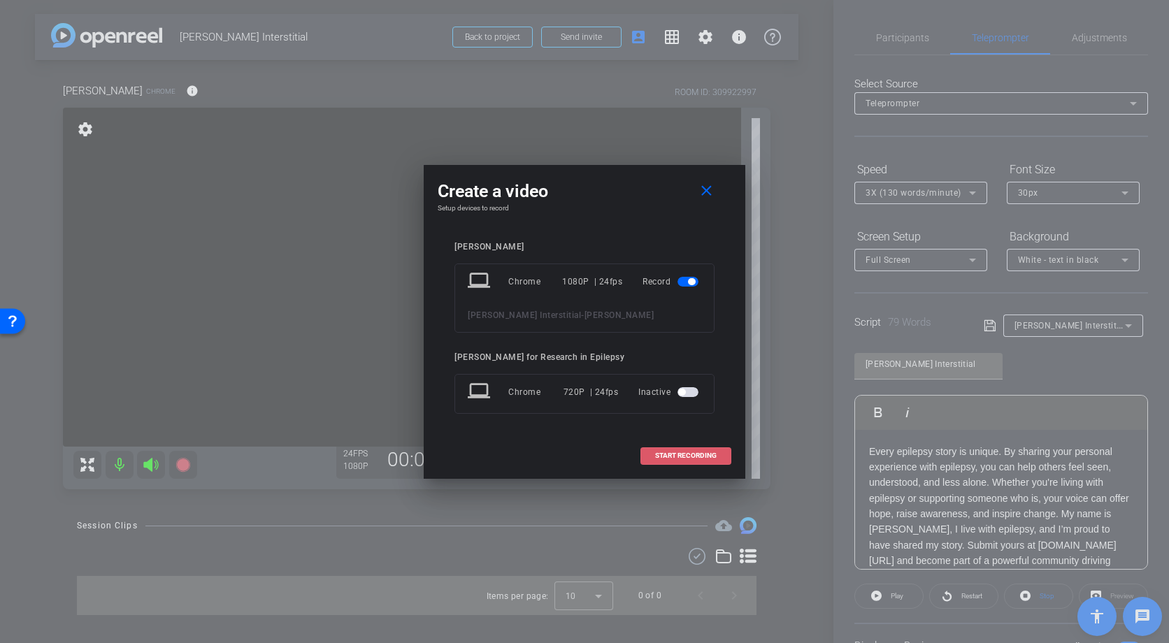
click at [694, 453] on span "START RECORDING" at bounding box center [686, 455] width 62 height 7
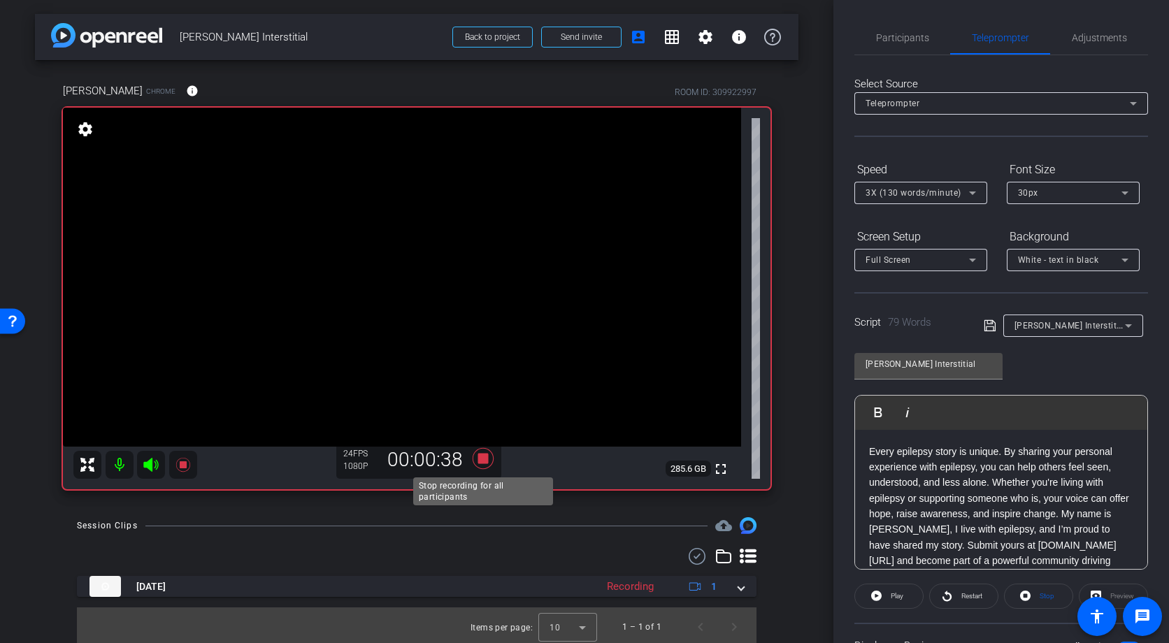
click at [482, 453] on icon at bounding box center [483, 458] width 34 height 25
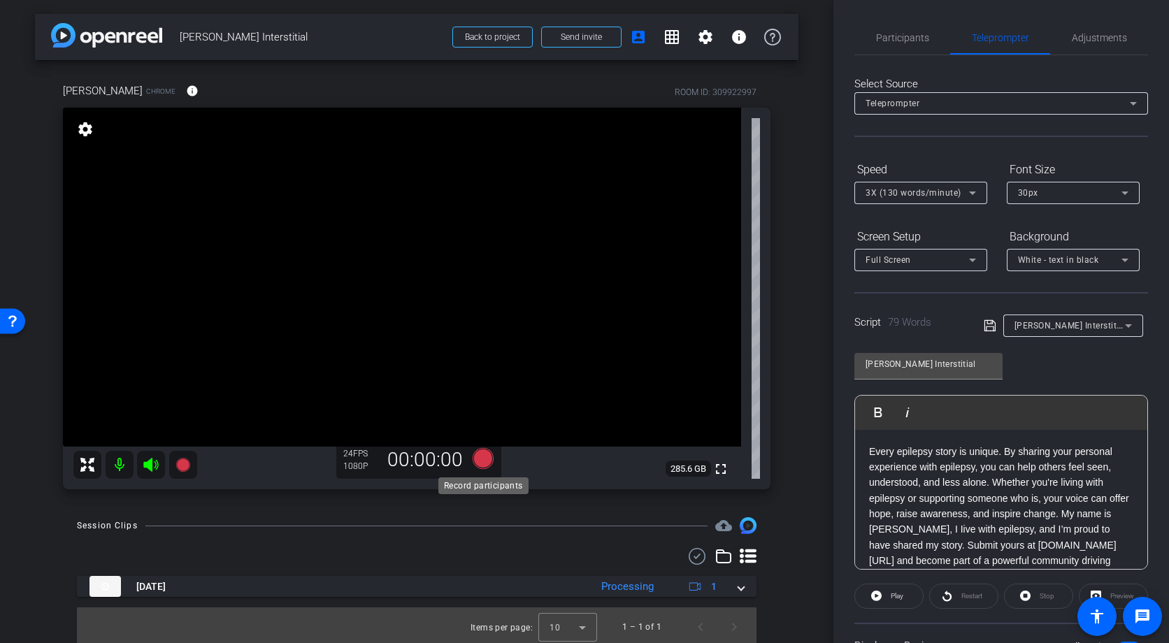
click at [489, 457] on icon at bounding box center [483, 458] width 21 height 21
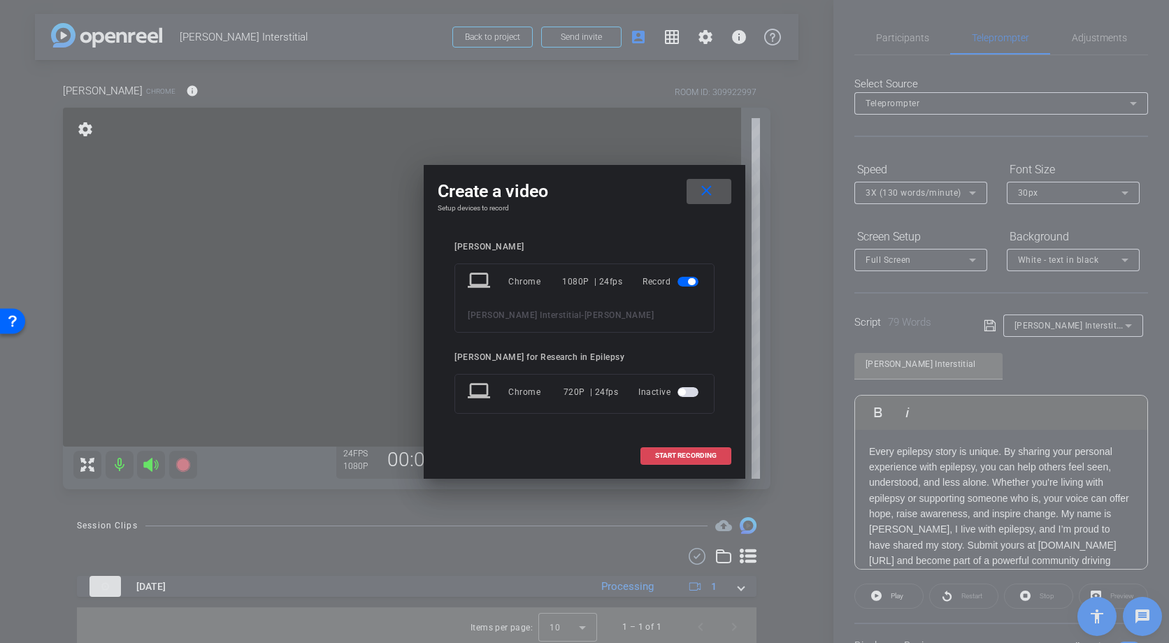
click at [703, 450] on span at bounding box center [686, 456] width 90 height 34
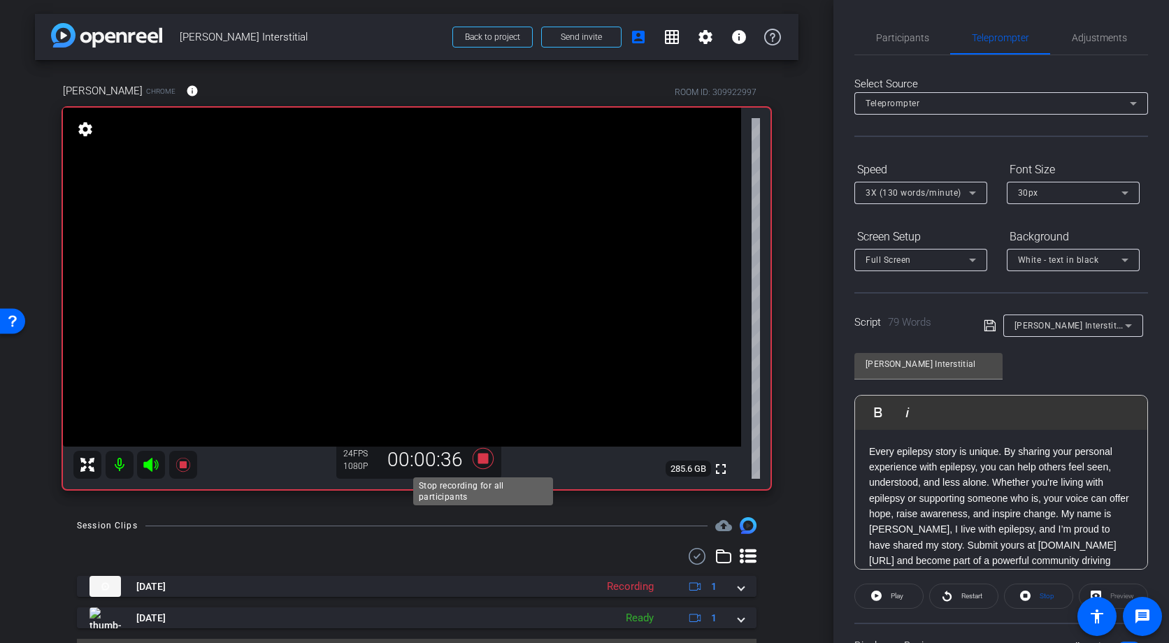
click at [489, 461] on icon at bounding box center [483, 458] width 34 height 25
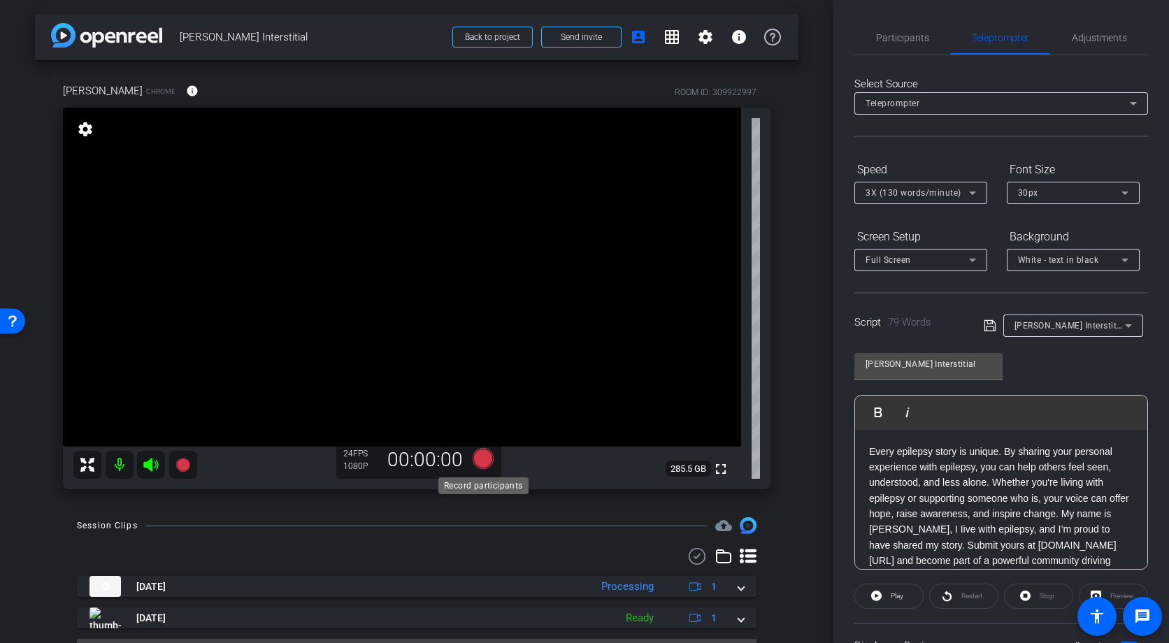
click at [484, 461] on icon at bounding box center [483, 458] width 21 height 21
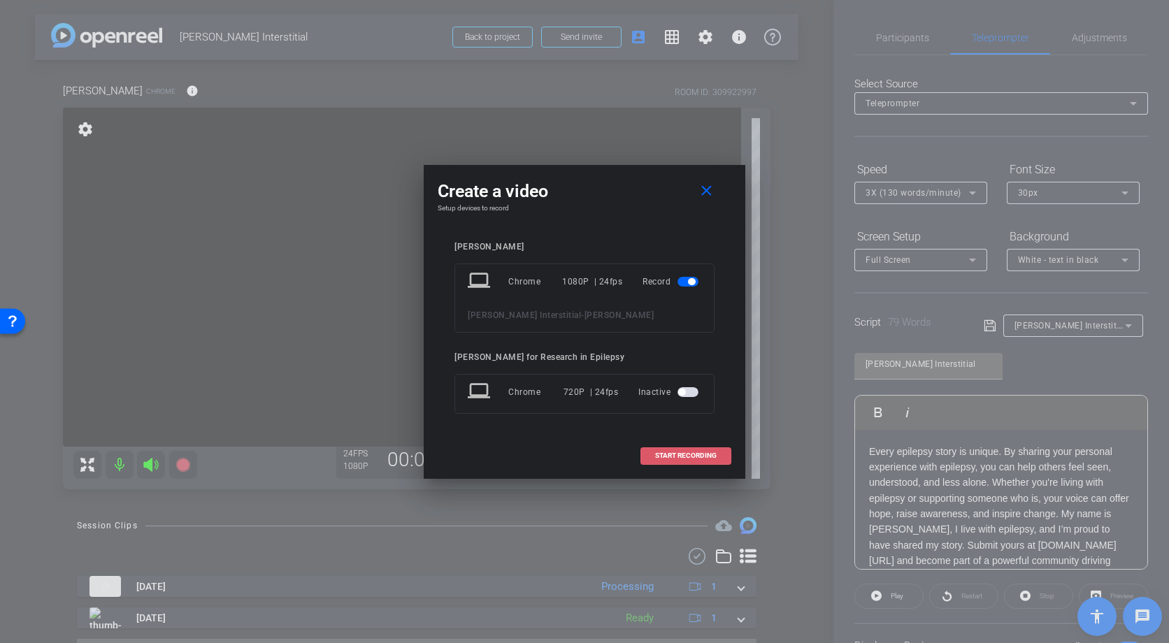
click at [693, 454] on span "START RECORDING" at bounding box center [686, 455] width 62 height 7
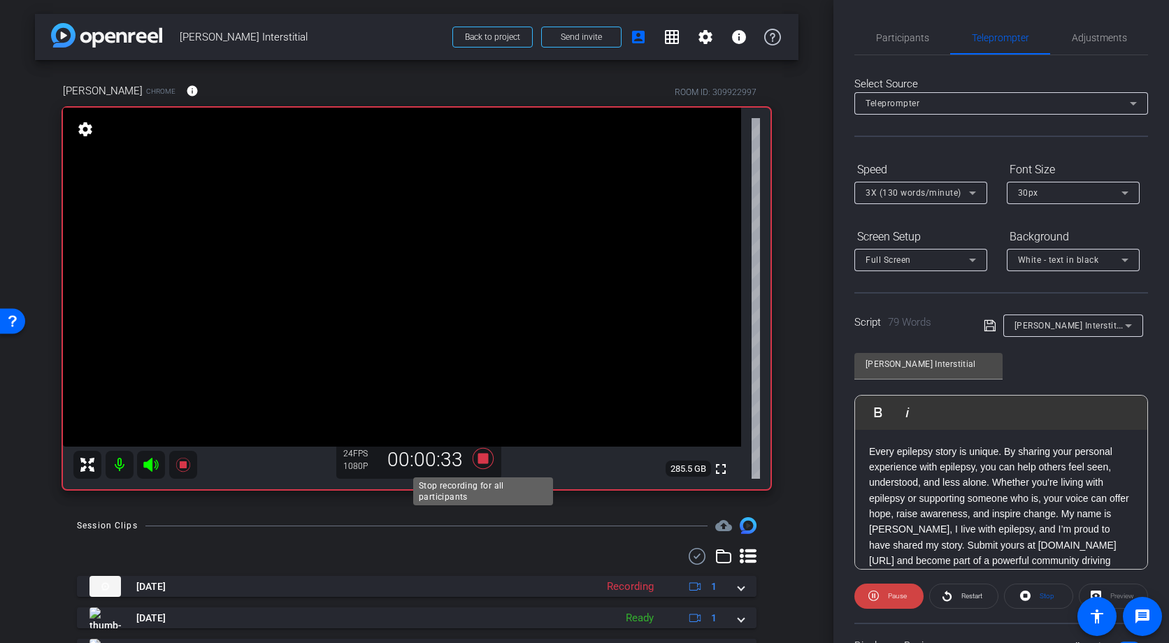
click at [482, 461] on icon at bounding box center [483, 458] width 21 height 21
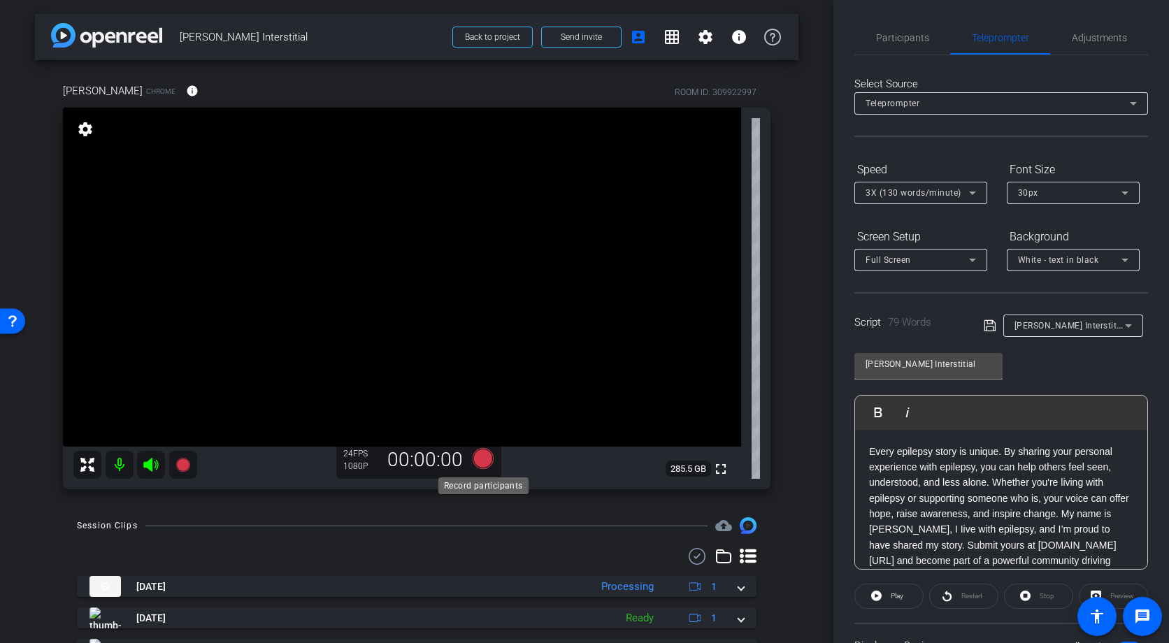
click at [484, 461] on icon at bounding box center [483, 458] width 21 height 21
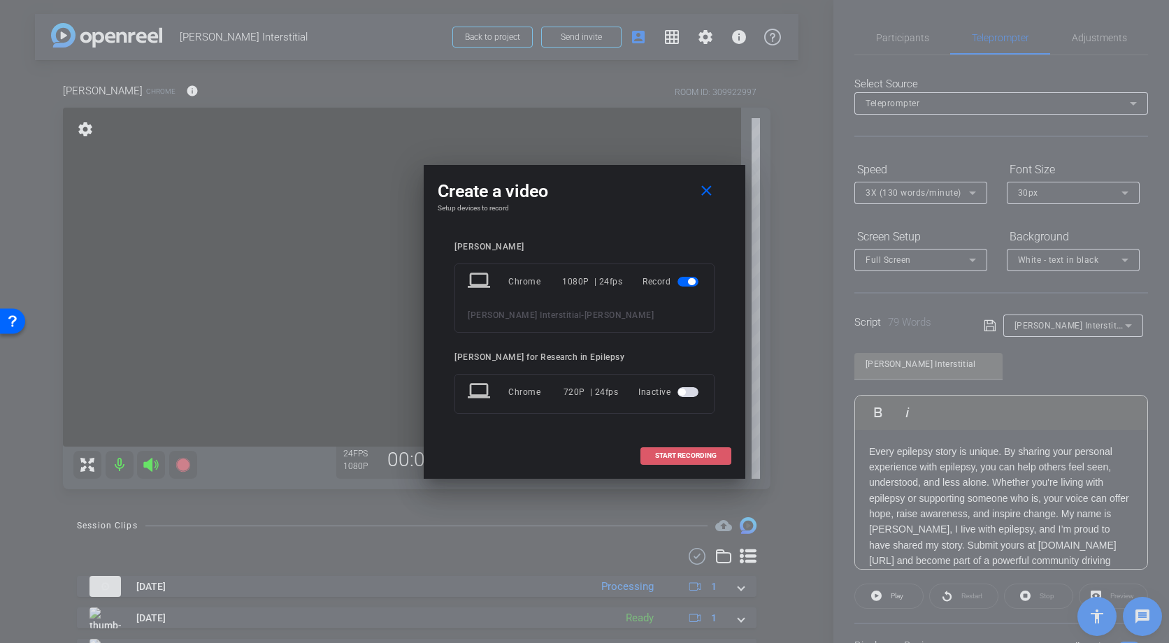
click at [682, 459] on span "START RECORDING" at bounding box center [686, 455] width 62 height 7
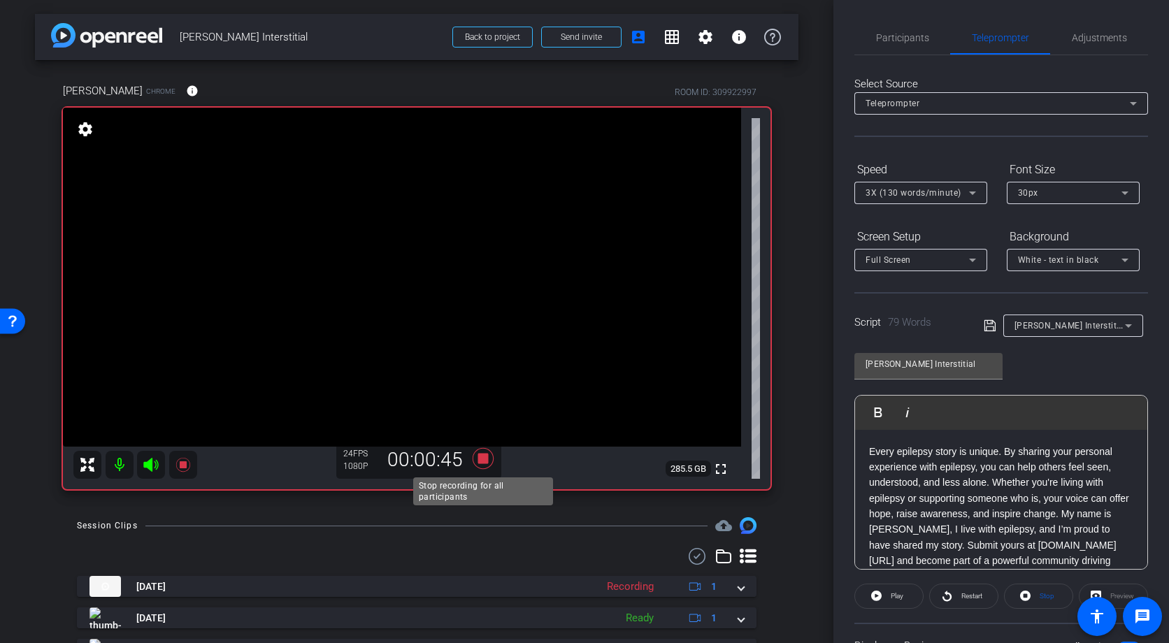
click at [485, 457] on icon at bounding box center [483, 458] width 21 height 21
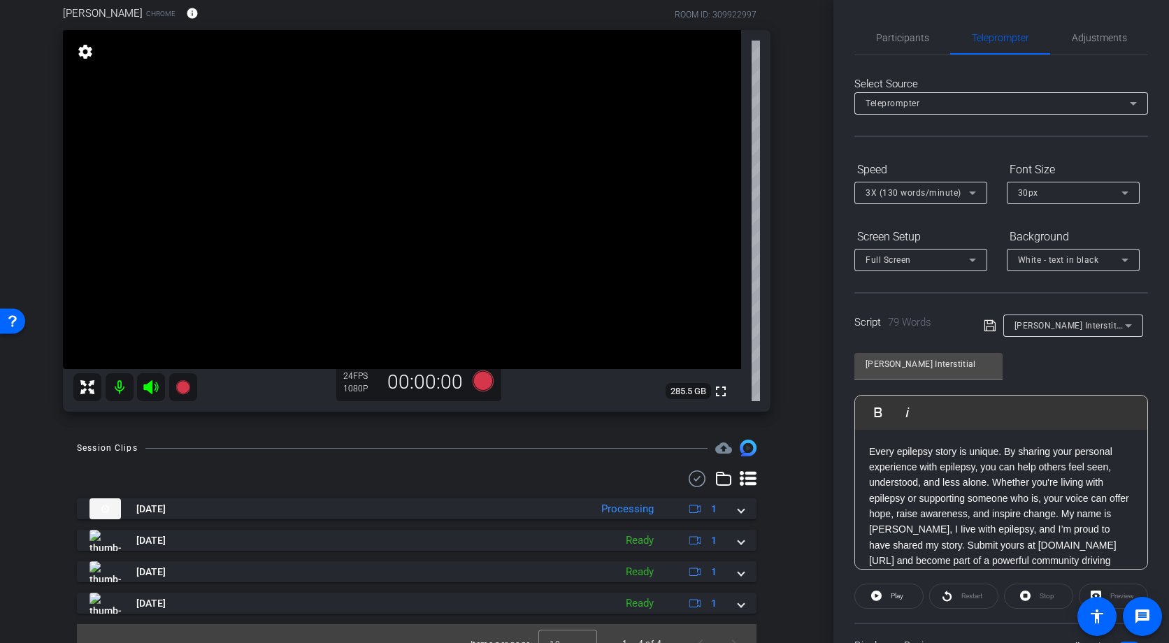
scroll to position [98, 0]
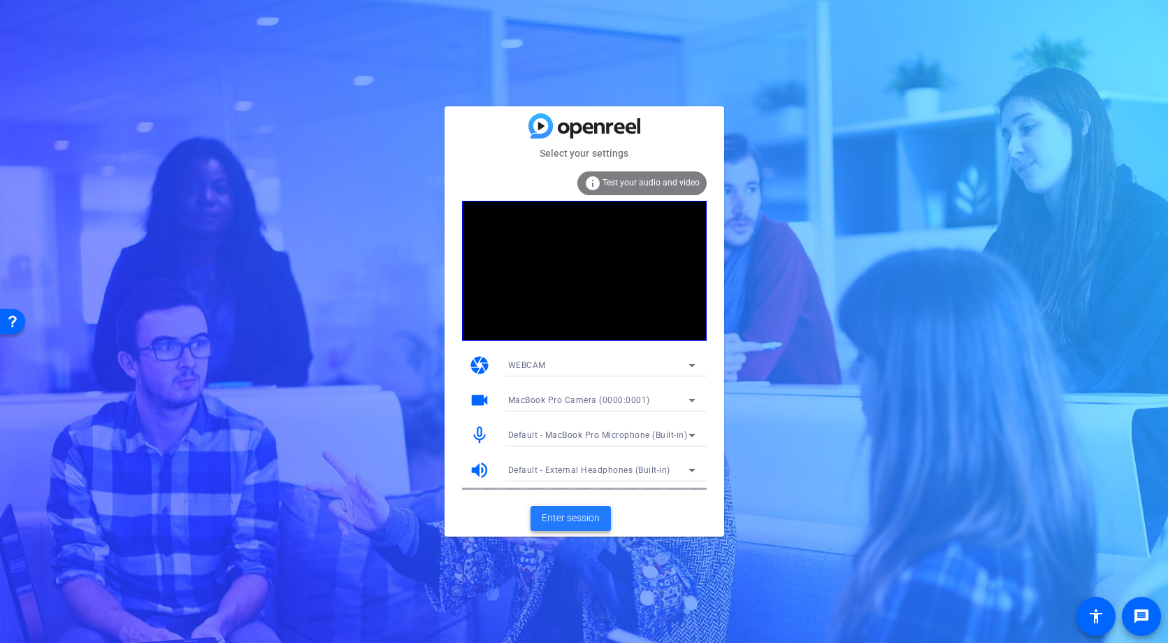
click at [577, 516] on span "Enter session" at bounding box center [571, 517] width 58 height 15
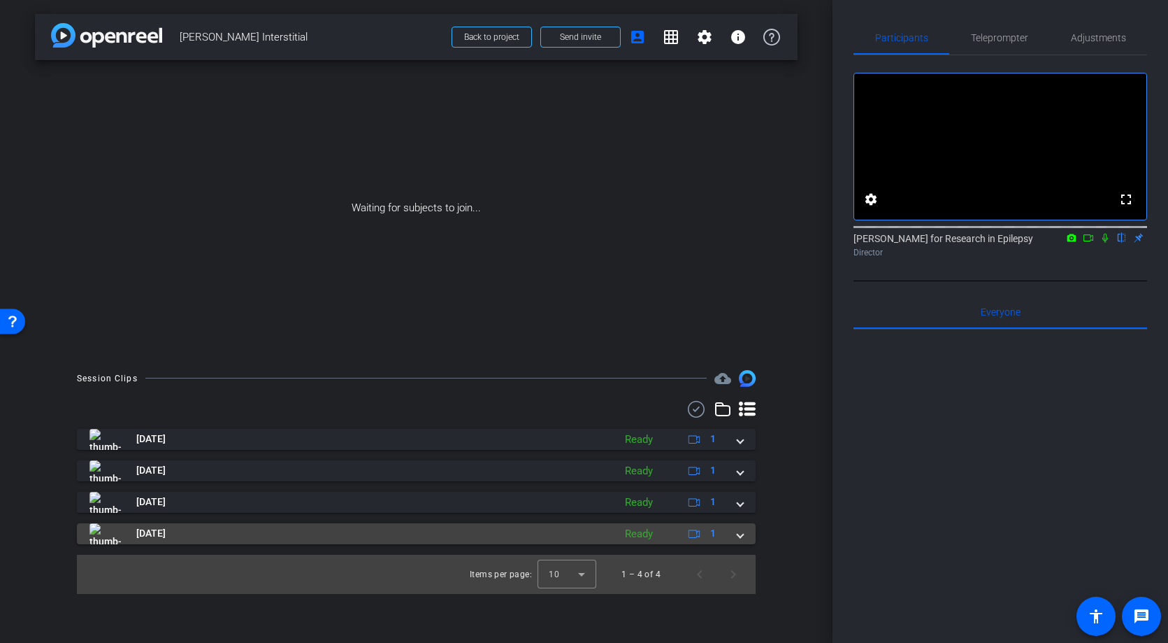
click at [741, 536] on span at bounding box center [741, 533] width 6 height 15
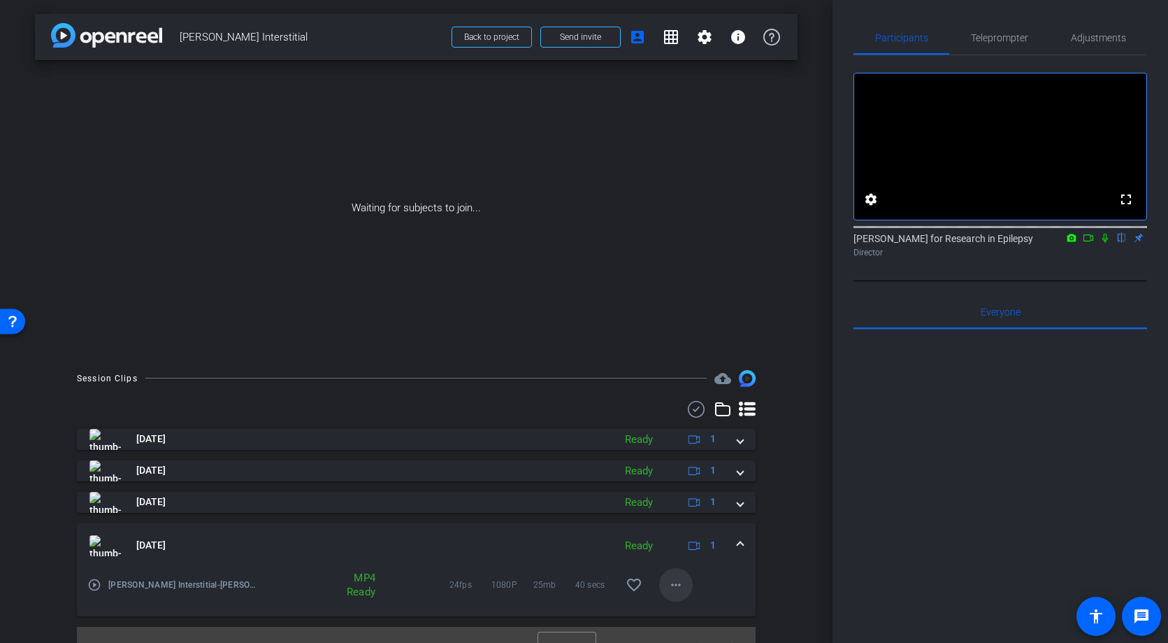
click at [679, 586] on mat-icon "more_horiz" at bounding box center [676, 584] width 17 height 17
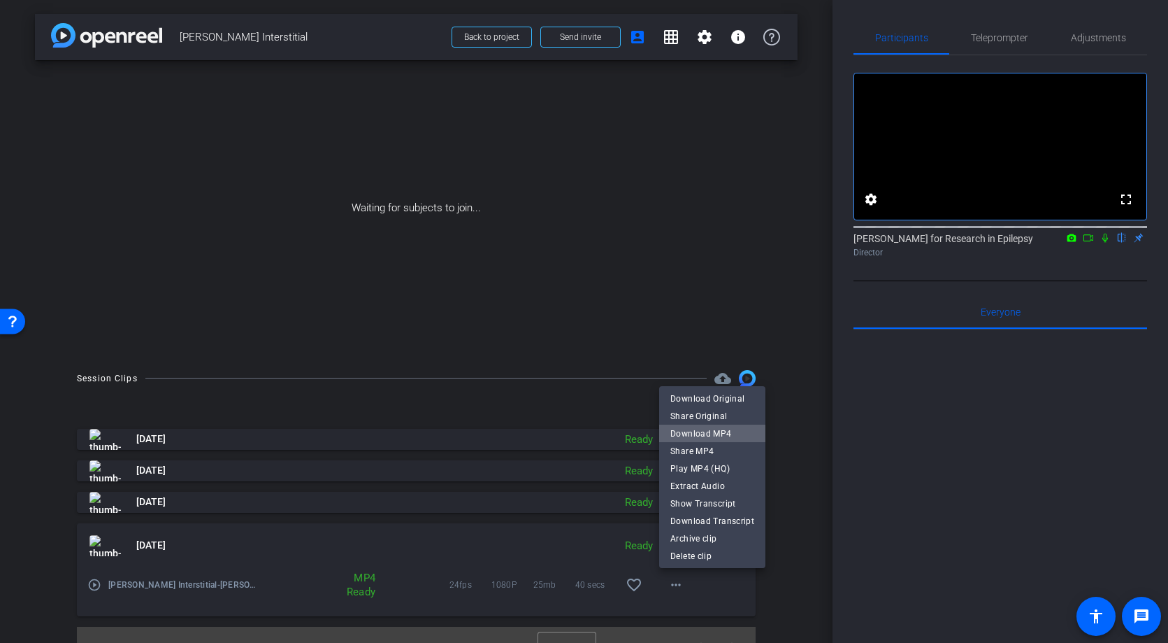
click at [730, 429] on span "Download MP4" at bounding box center [713, 433] width 84 height 17
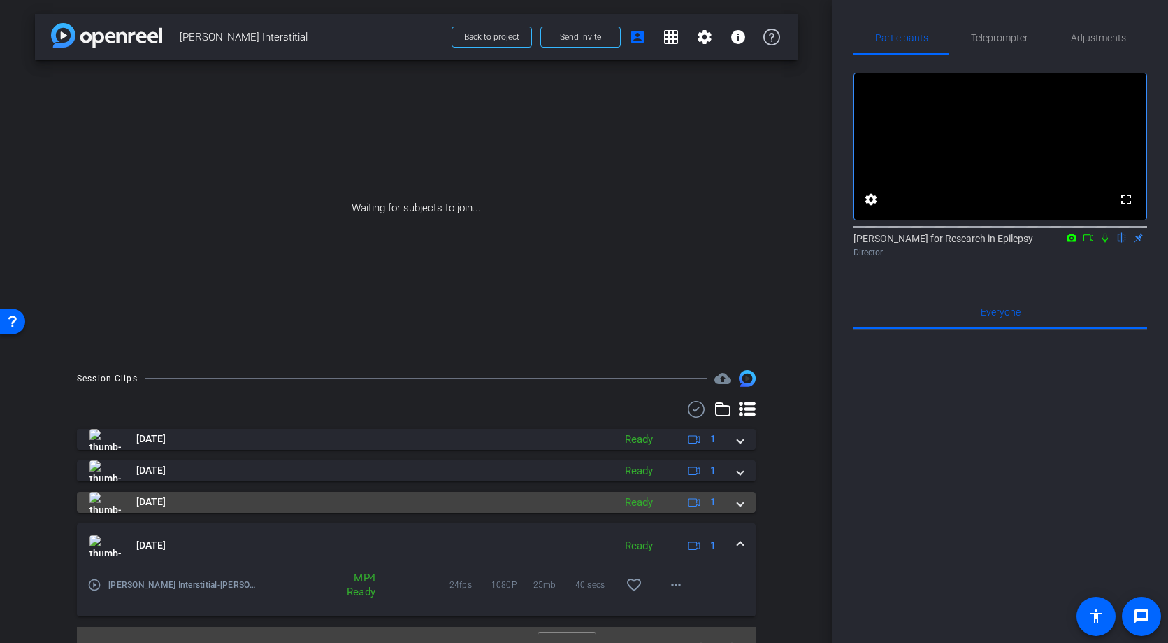
click at [740, 503] on span at bounding box center [741, 501] width 6 height 15
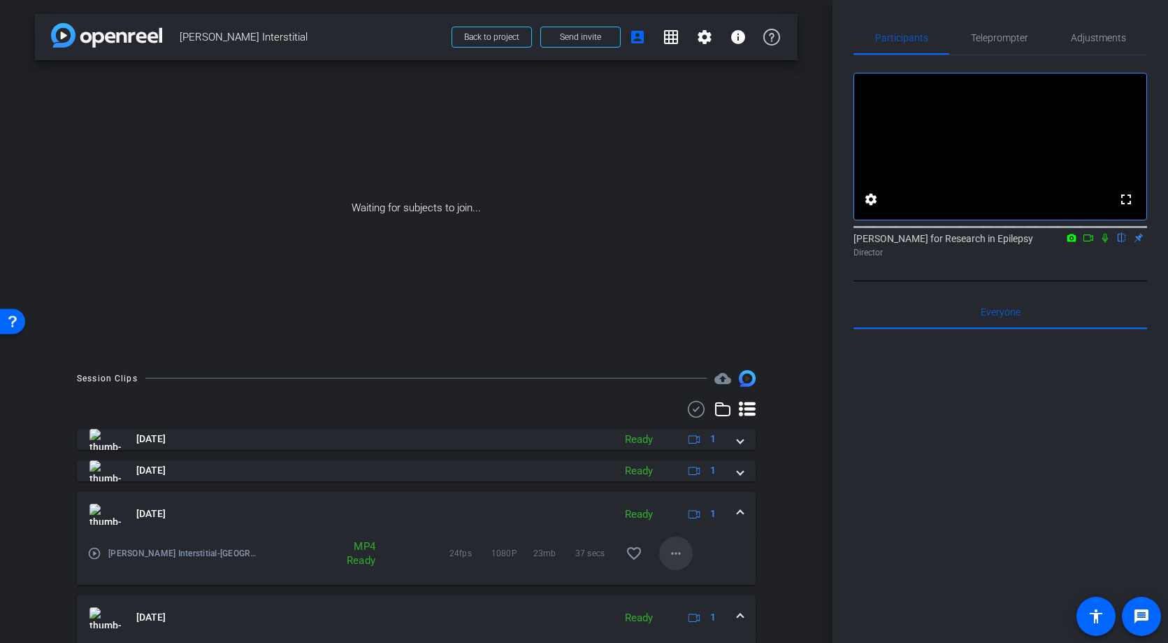
click at [678, 552] on mat-icon "more_horiz" at bounding box center [676, 553] width 17 height 17
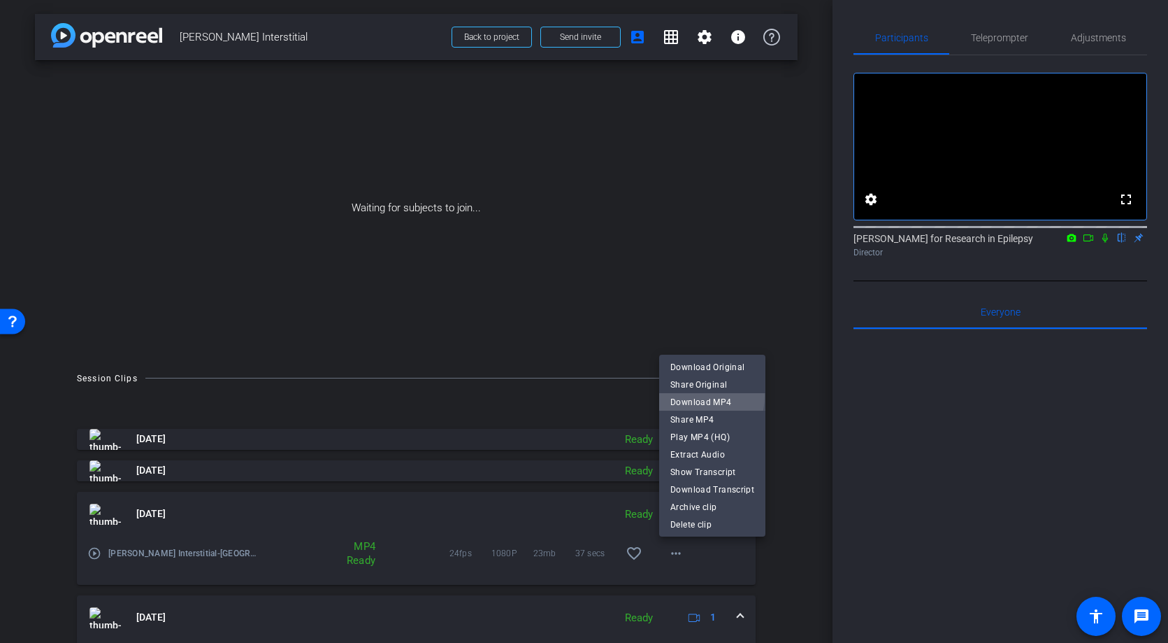
click at [694, 396] on span "Download MP4" at bounding box center [713, 402] width 84 height 17
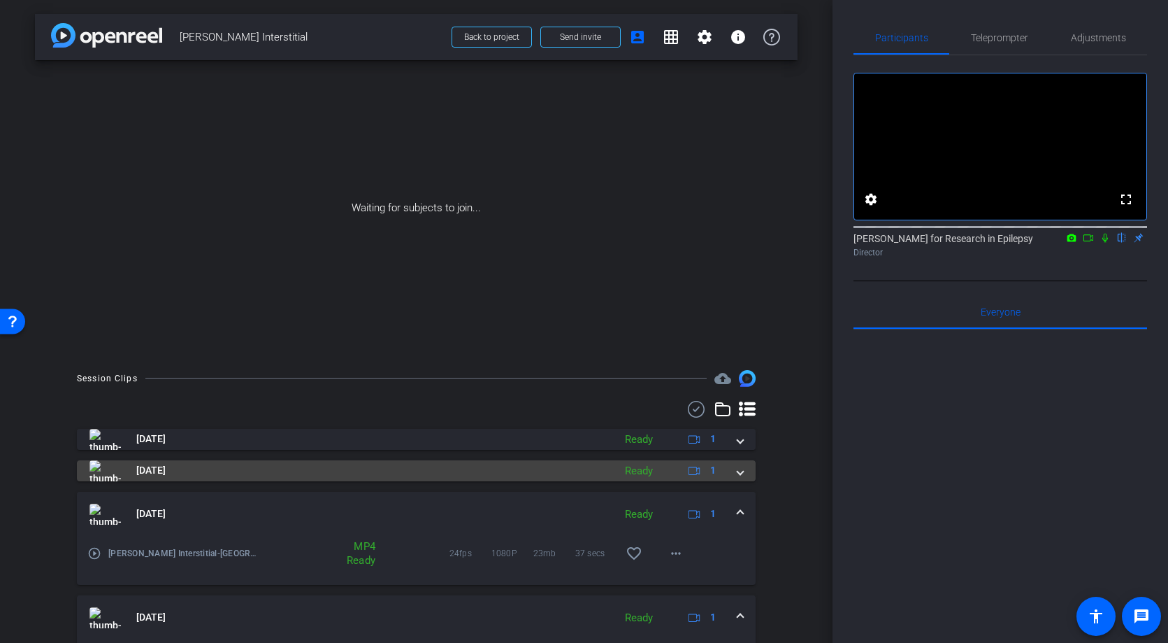
click at [739, 473] on span at bounding box center [741, 470] width 6 height 15
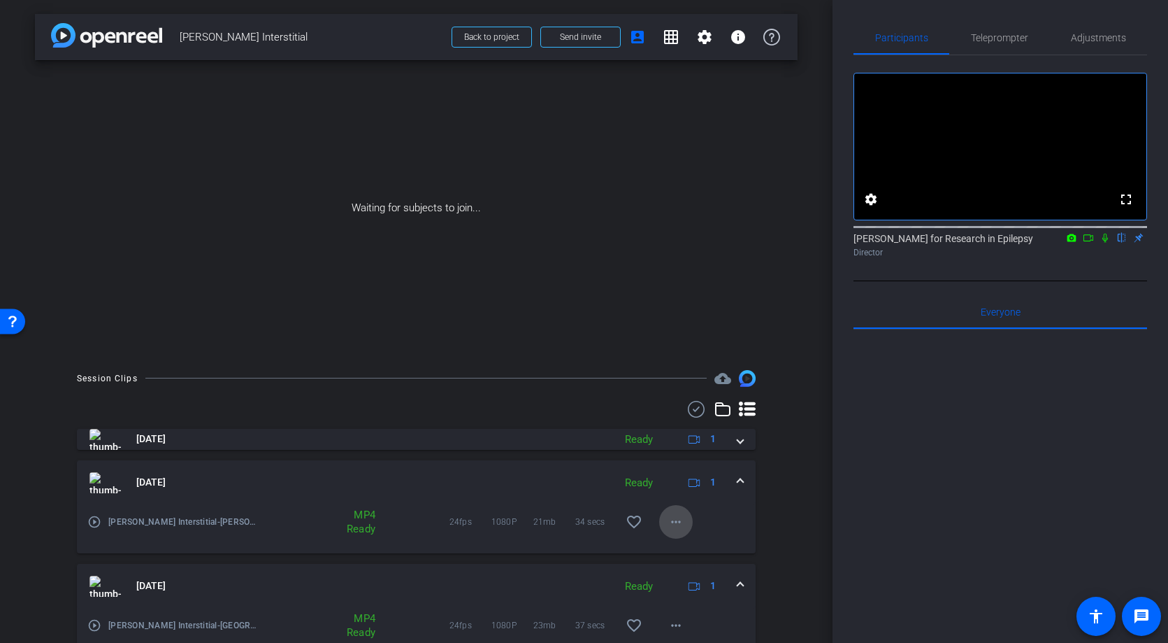
click at [671, 520] on mat-icon "more_horiz" at bounding box center [676, 521] width 17 height 17
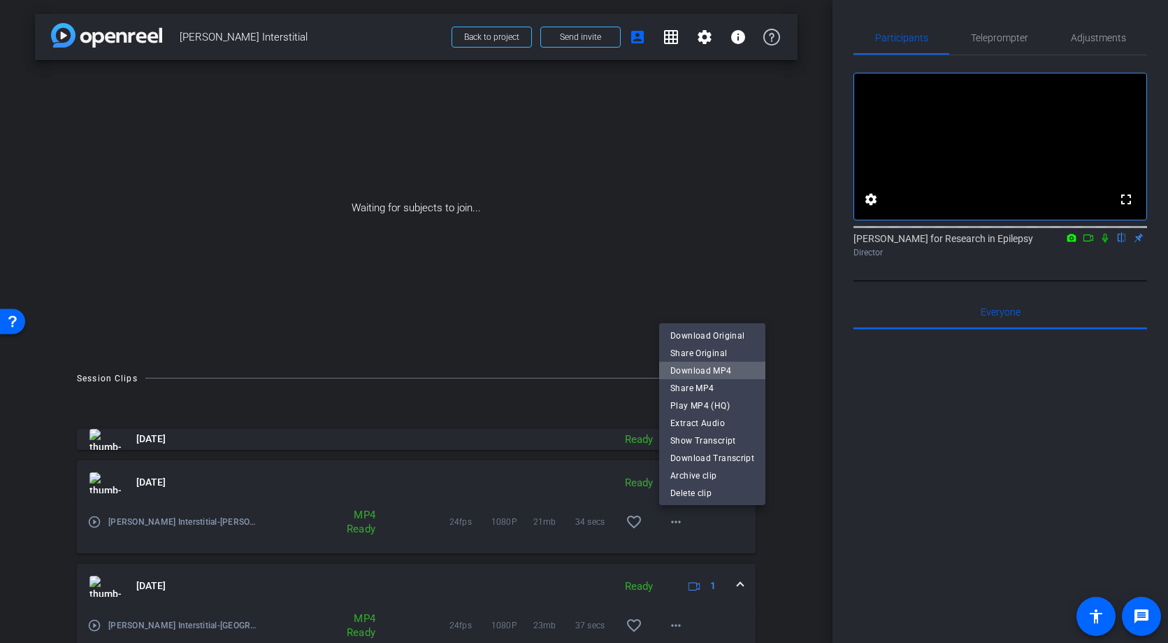
click at [719, 371] on span "Download MP4" at bounding box center [713, 370] width 84 height 17
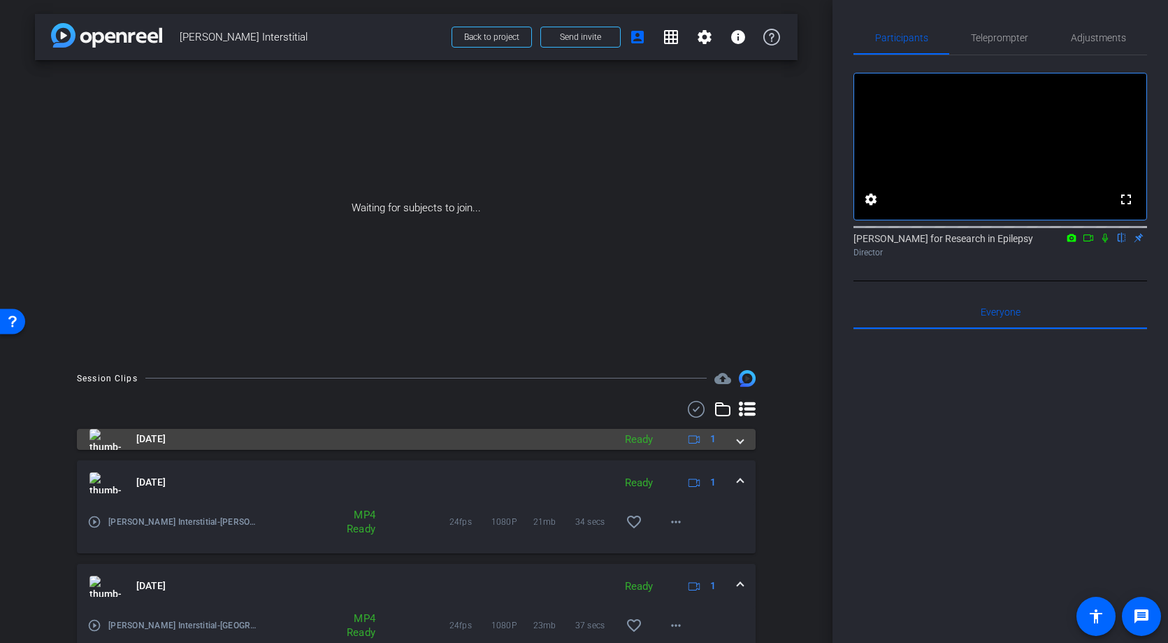
click at [743, 441] on span at bounding box center [741, 438] width 6 height 15
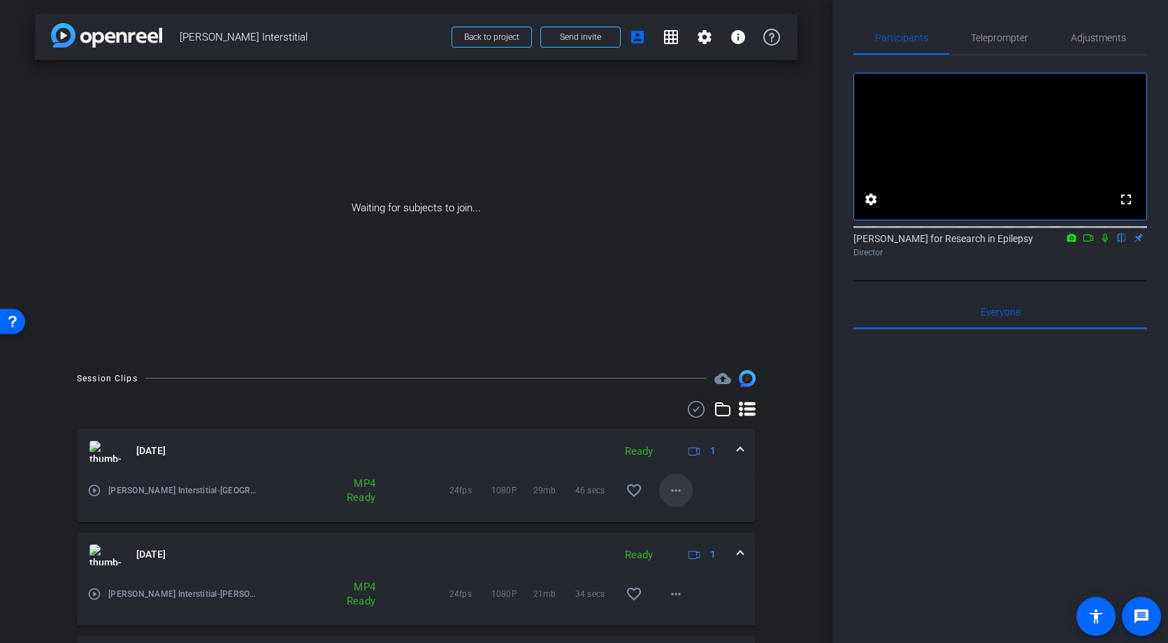
click at [677, 489] on mat-icon "more_horiz" at bounding box center [676, 490] width 17 height 17
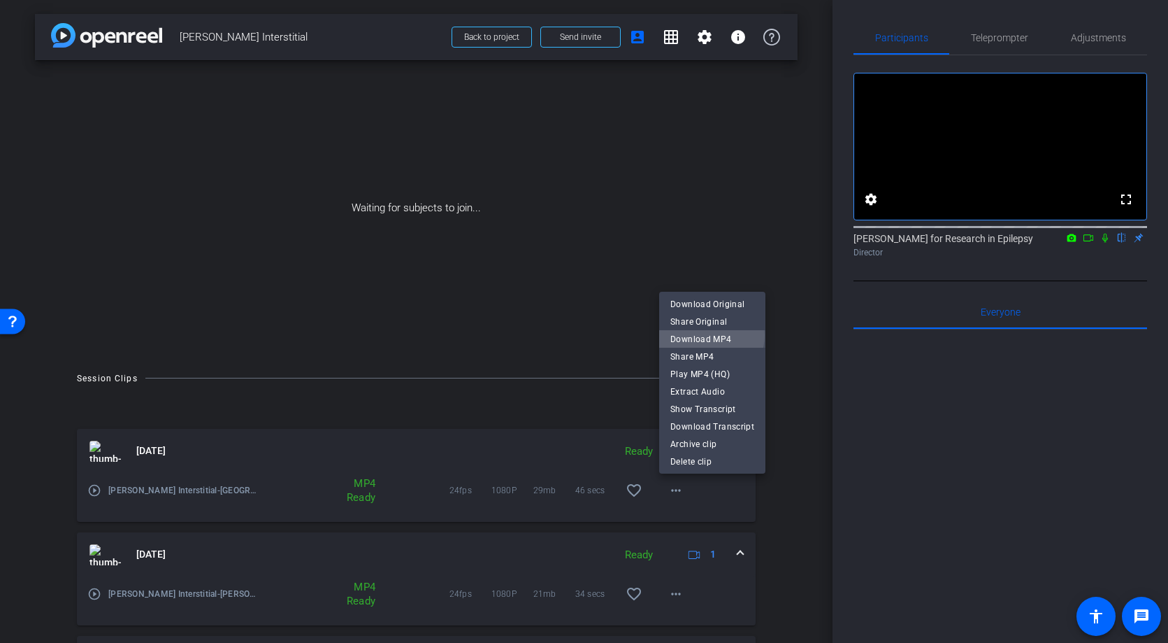
click at [710, 335] on span "Download MP4" at bounding box center [713, 339] width 84 height 17
